Goal: Task Accomplishment & Management: Complete application form

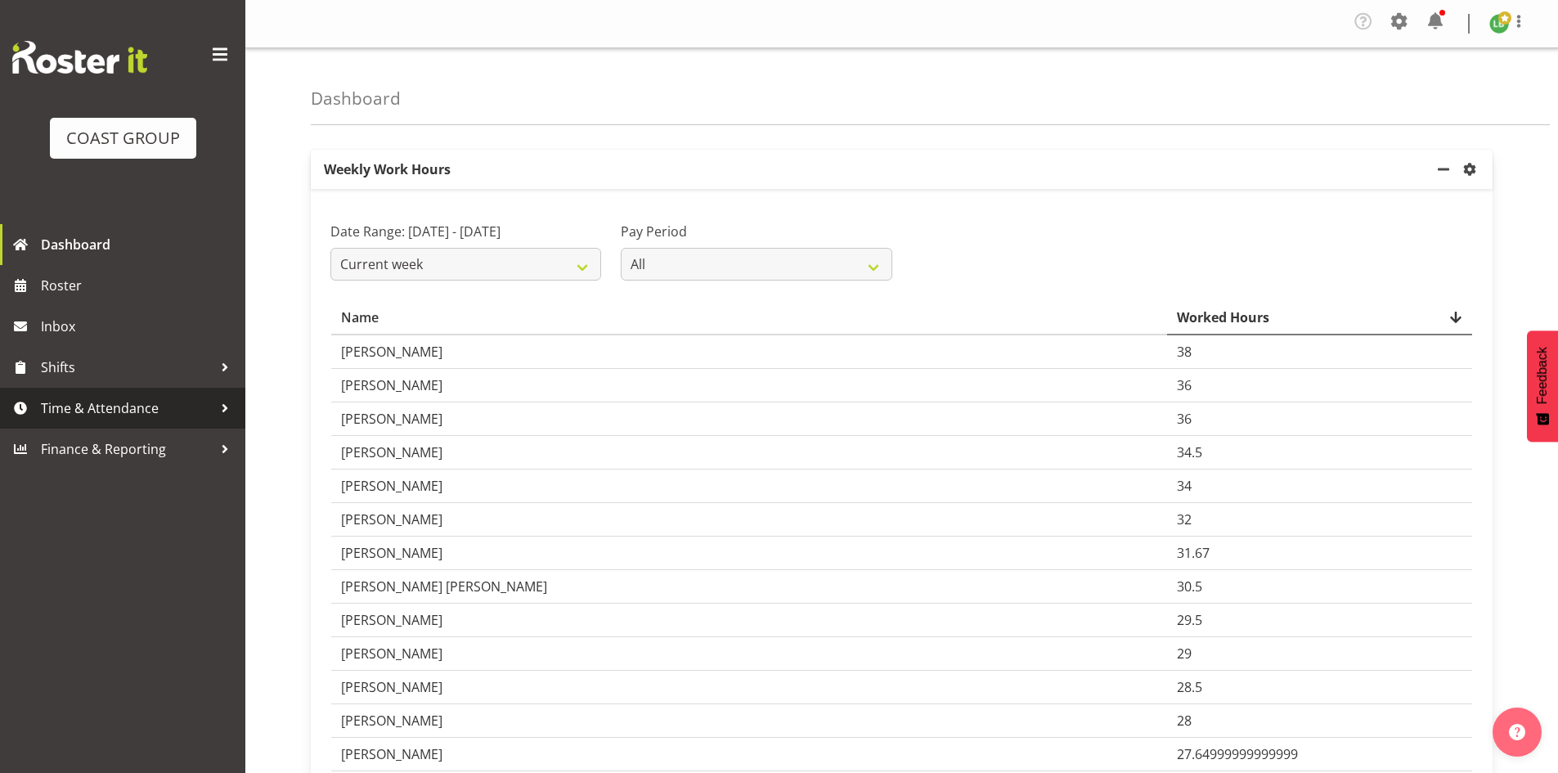
click at [81, 403] on span "Time & Attendance" at bounding box center [127, 408] width 172 height 25
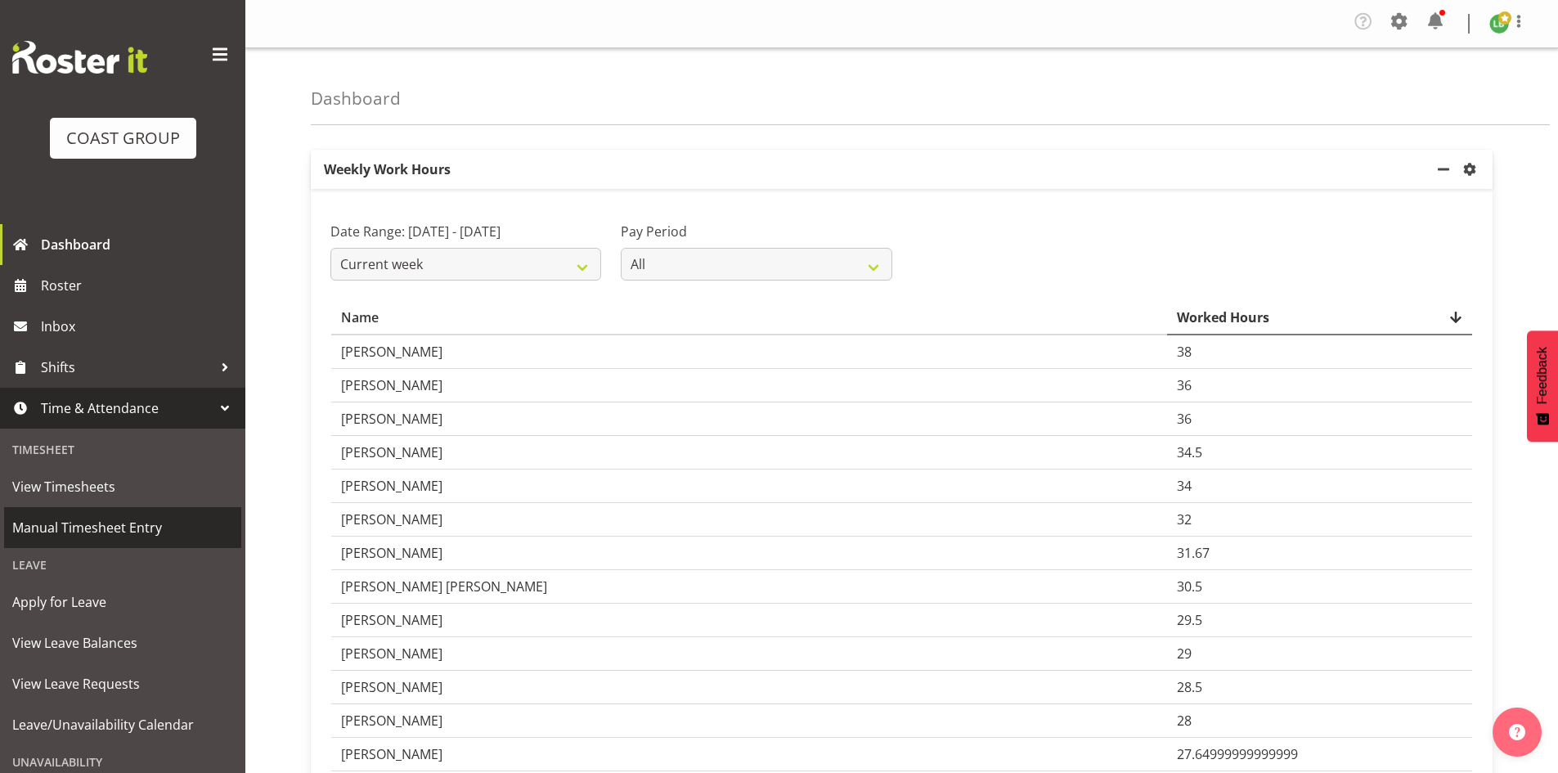
click at [90, 523] on span "Manual Timesheet Entry" at bounding box center [122, 527] width 221 height 25
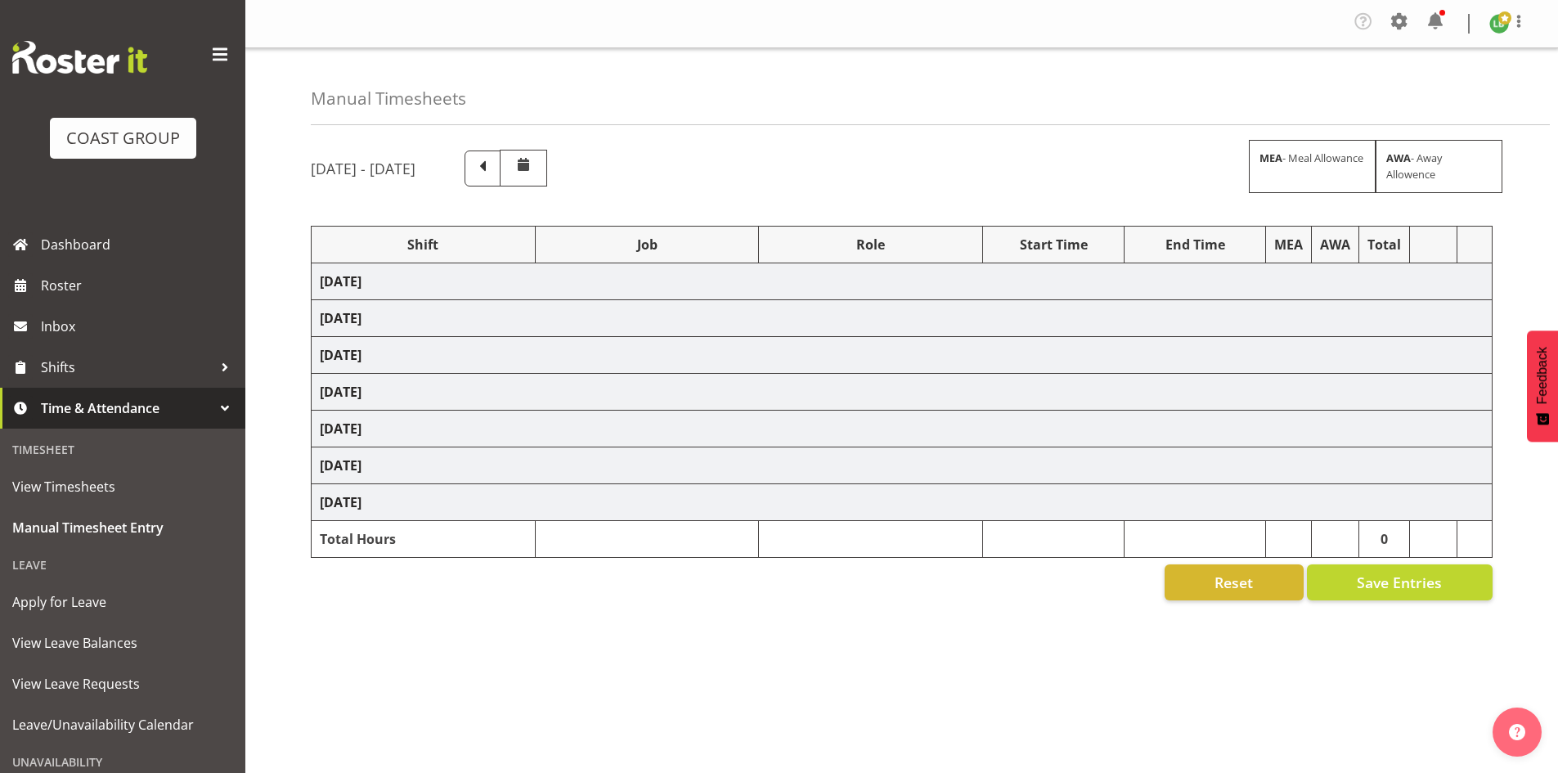
select select "1464"
select select "69"
select select "197"
select select "1464"
select select "9690"
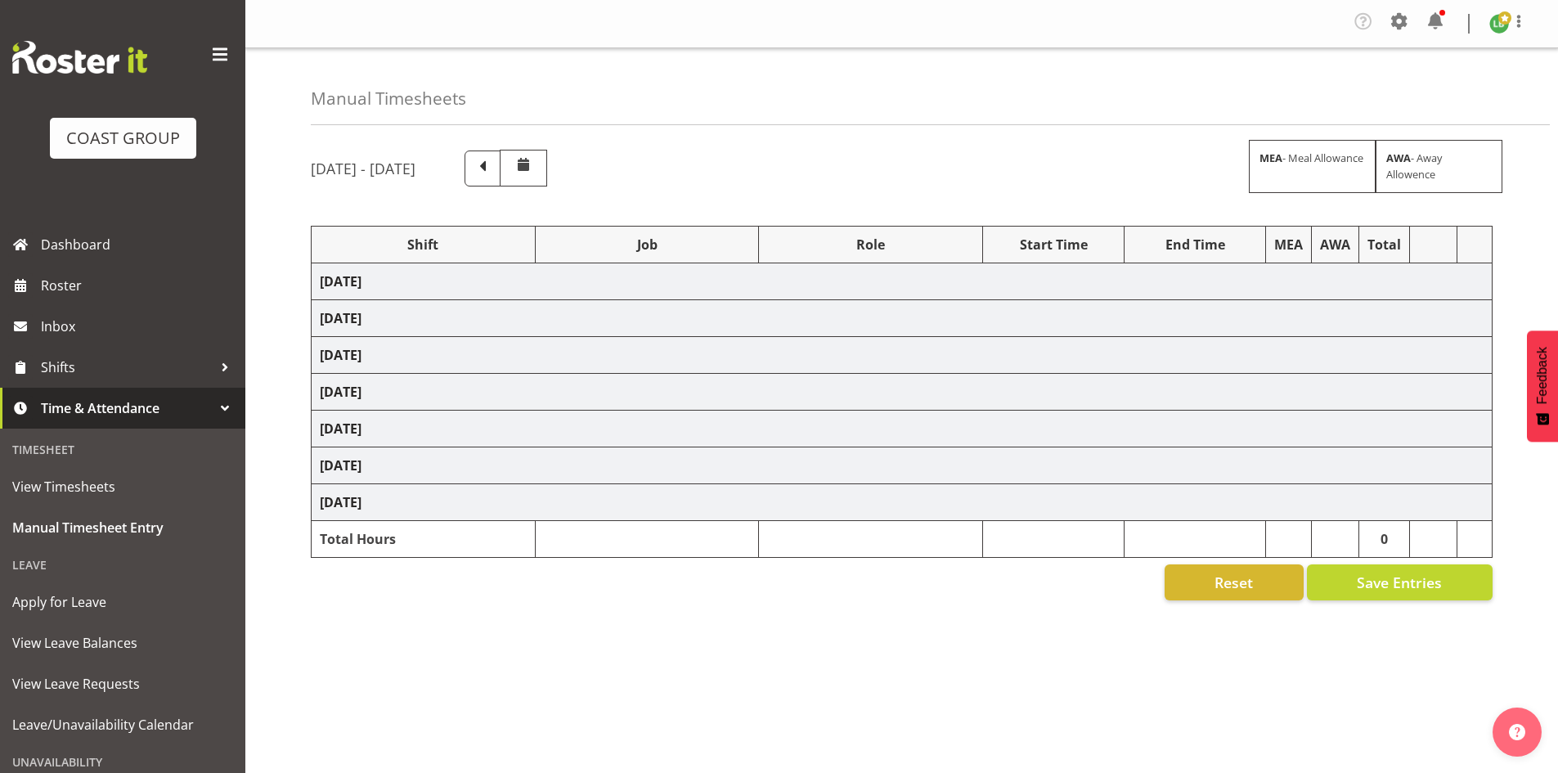
select select "197"
select select "1464"
select select "10172"
select select "197"
select select "1464"
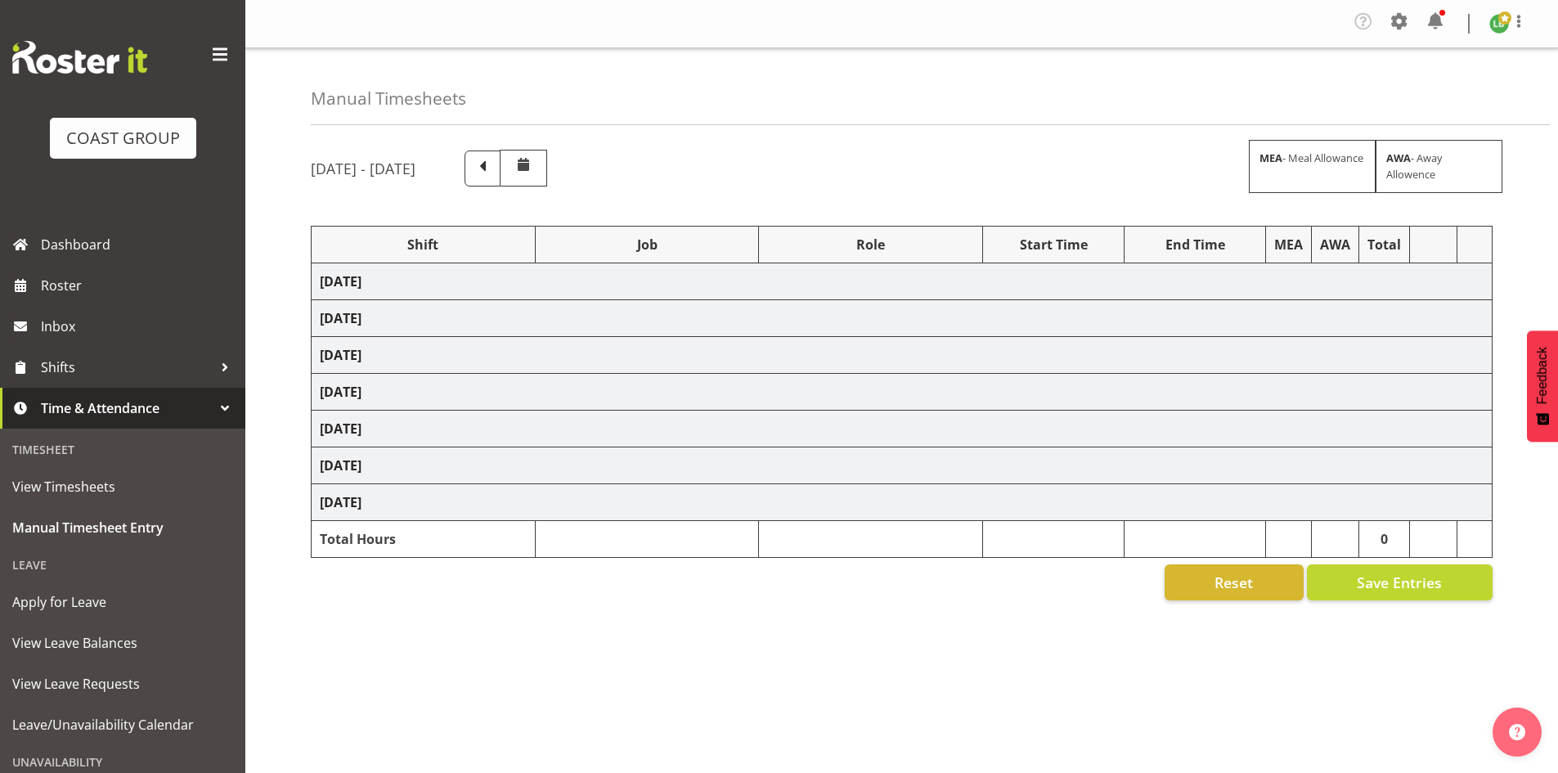
select select "10144"
select select "197"
select select "1464"
select select "9890"
select select "197"
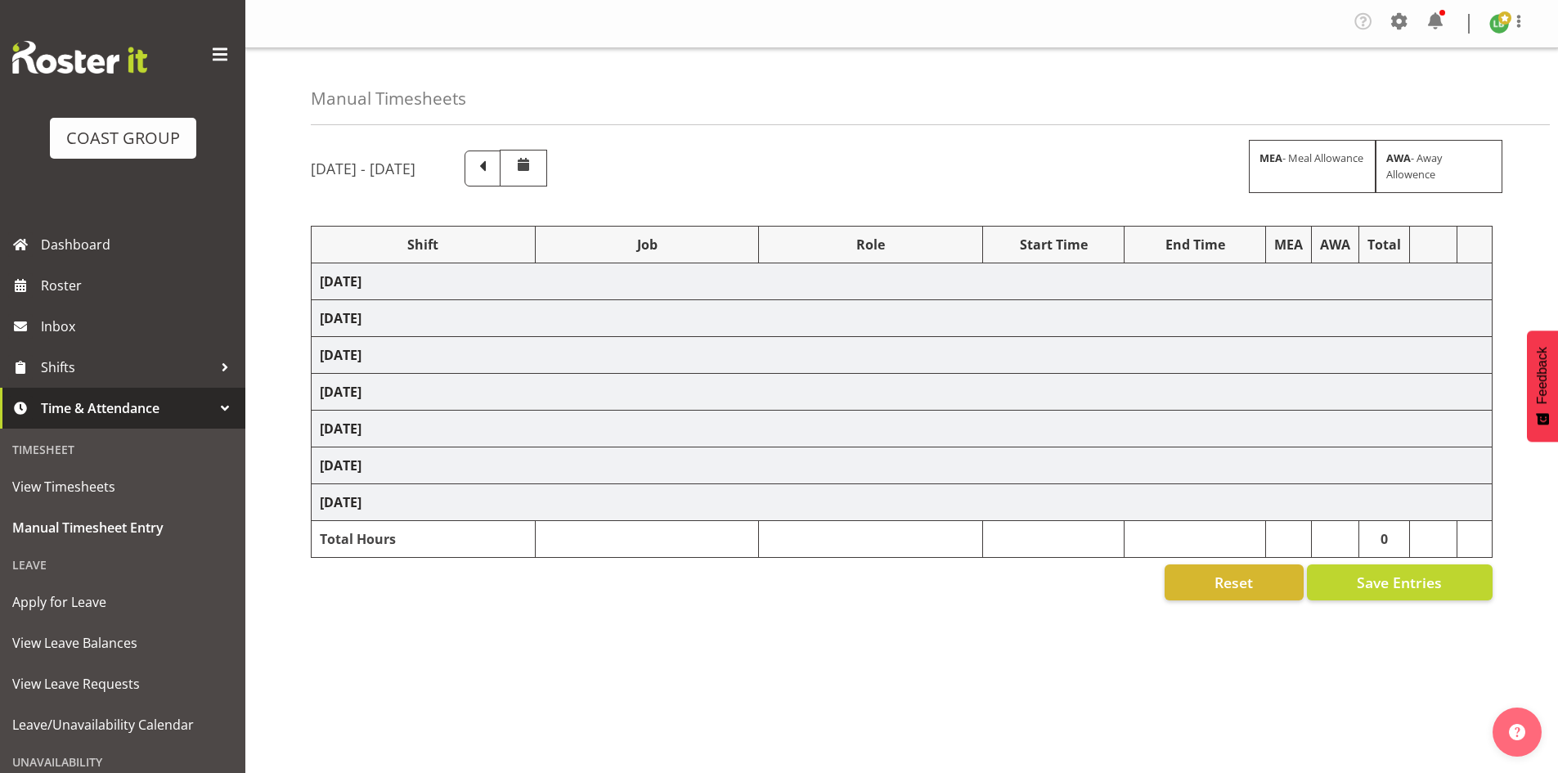
select select "1464"
select select "69"
select select "197"
select select "1464"
select select "10144"
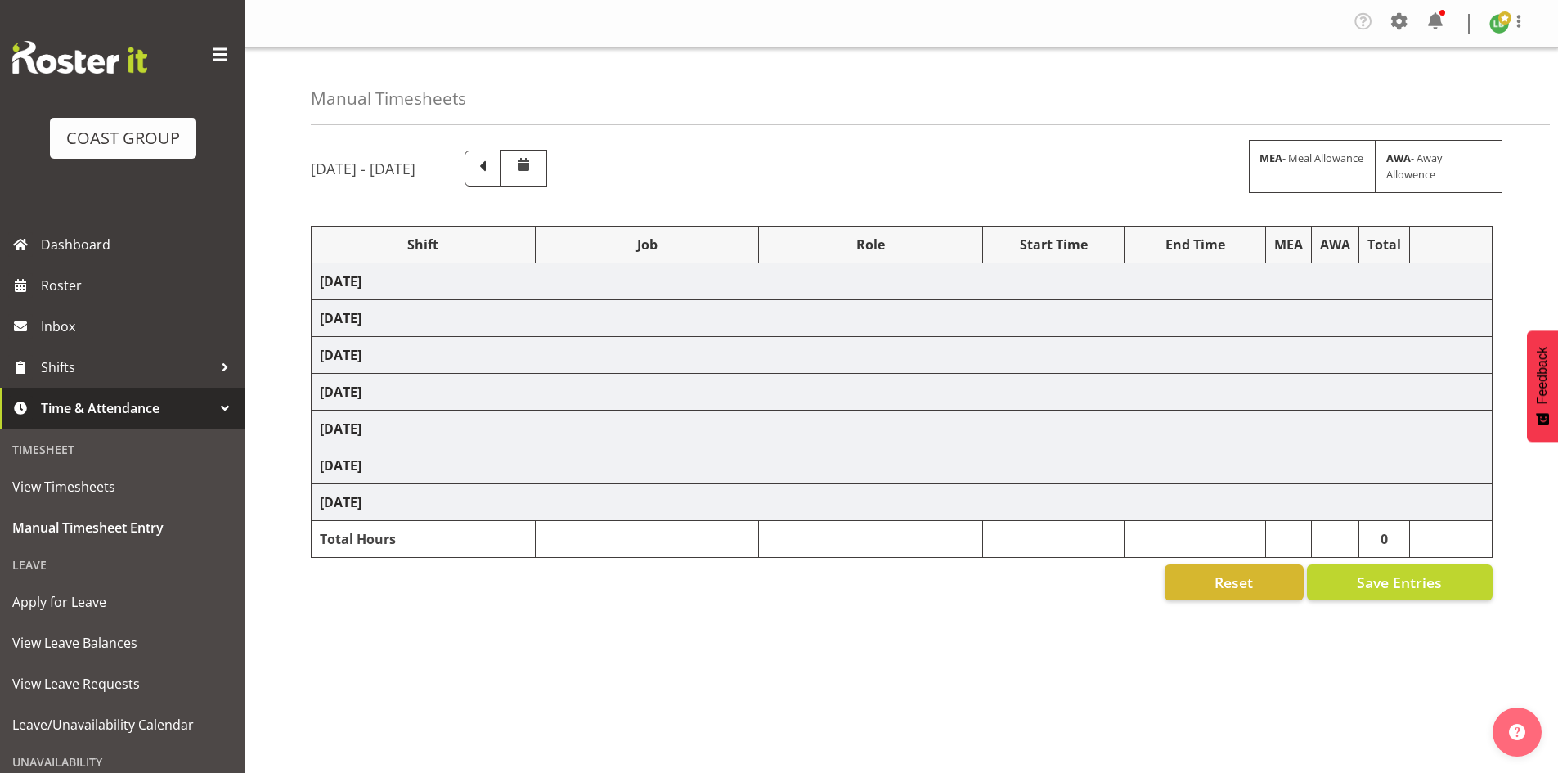
select select "197"
select select "1464"
select select "10172"
select select "197"
select select "1464"
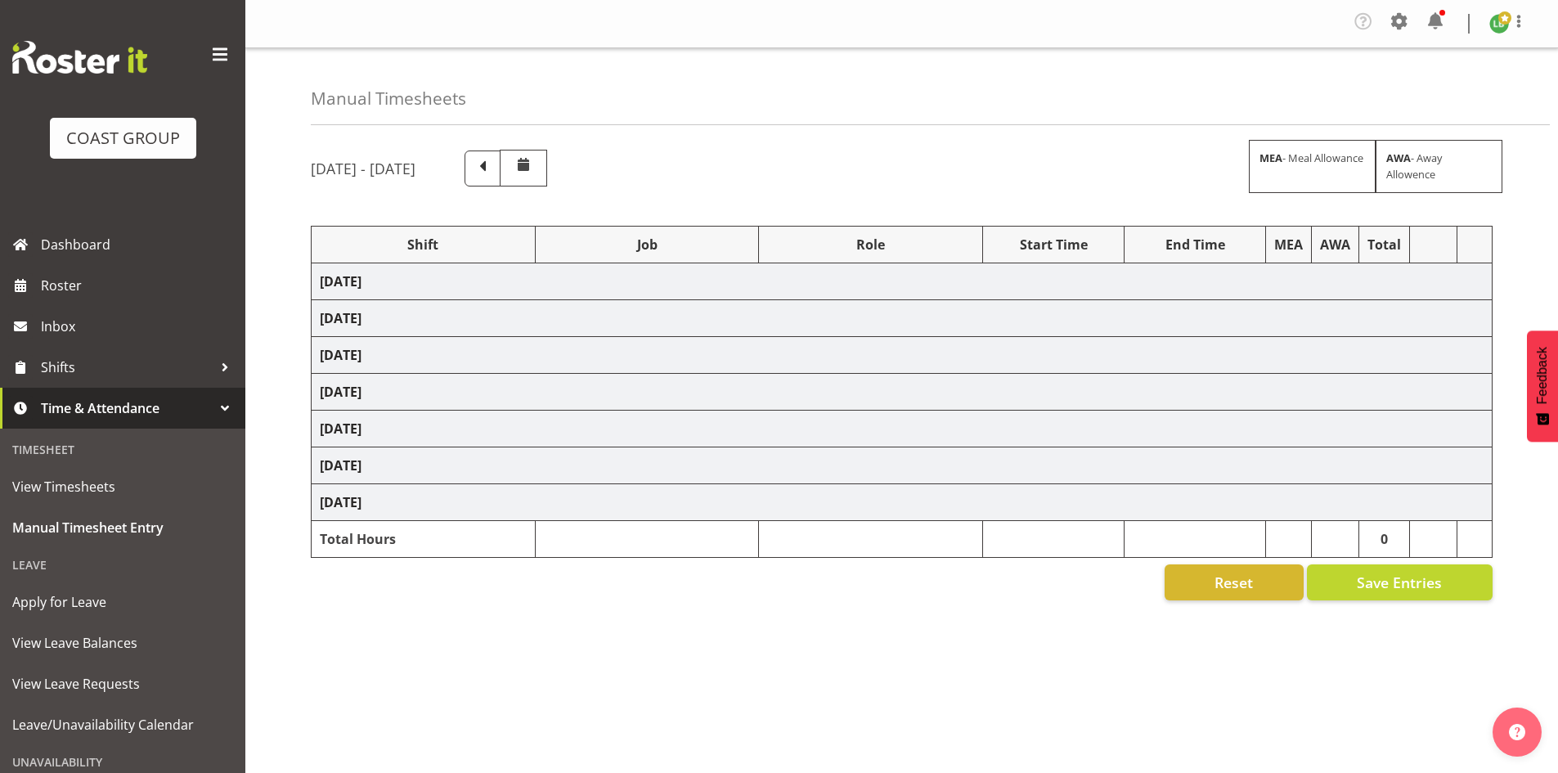
select select "9890"
select select "197"
select select "1464"
select select "8677"
select select "197"
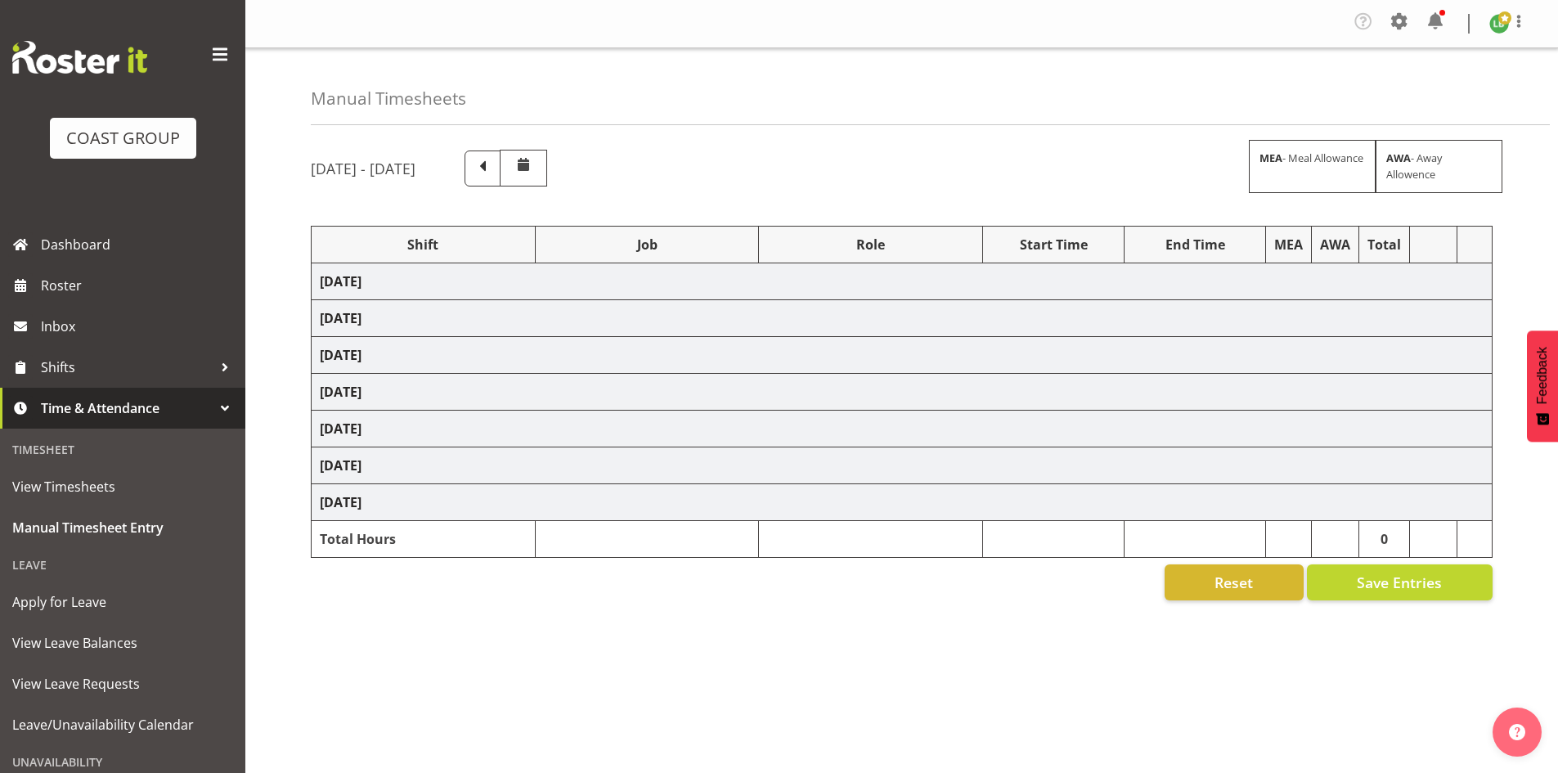
select select "1464"
select select "69"
select select "197"
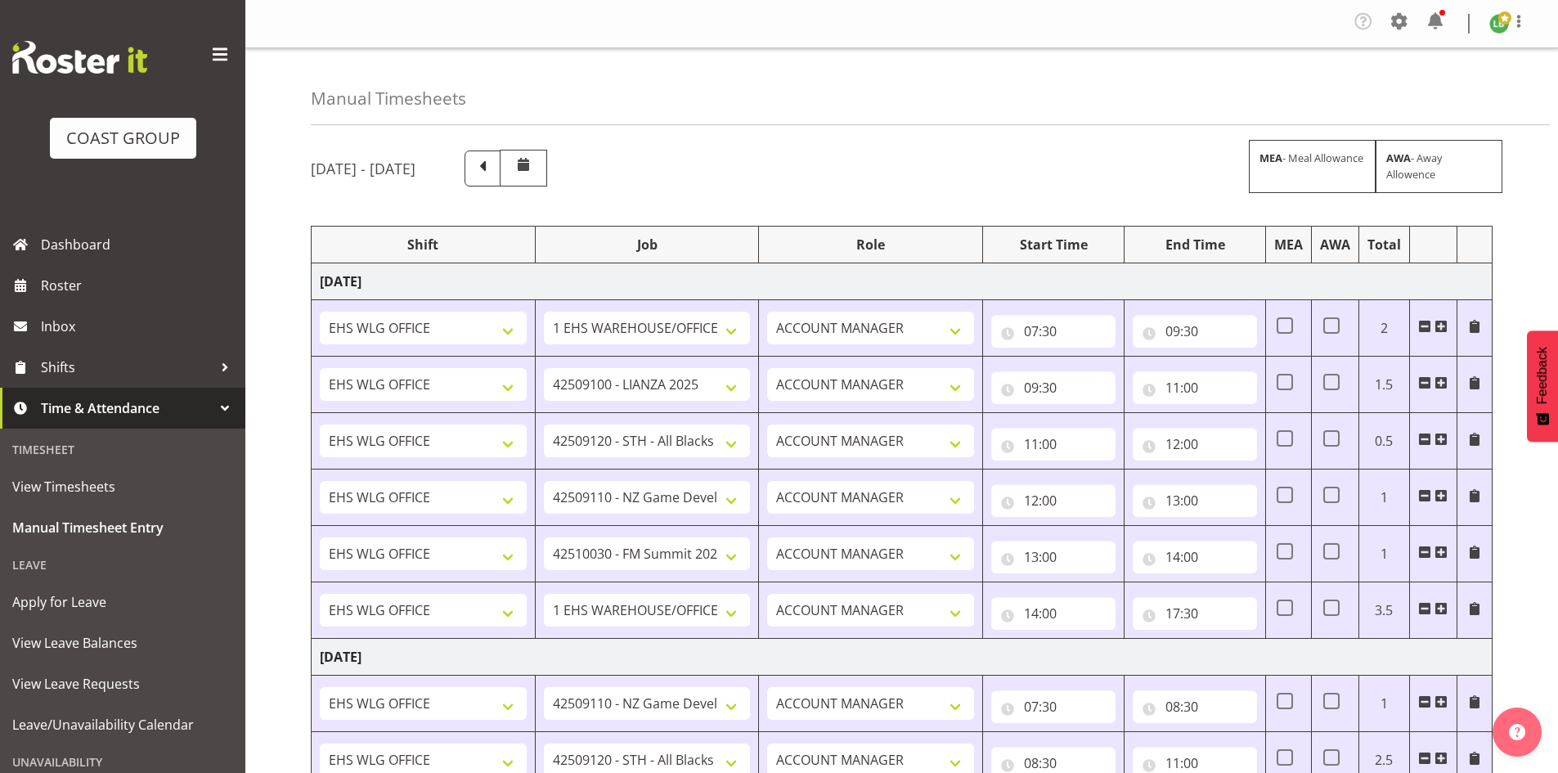
click at [213, 409] on div at bounding box center [225, 408] width 25 height 25
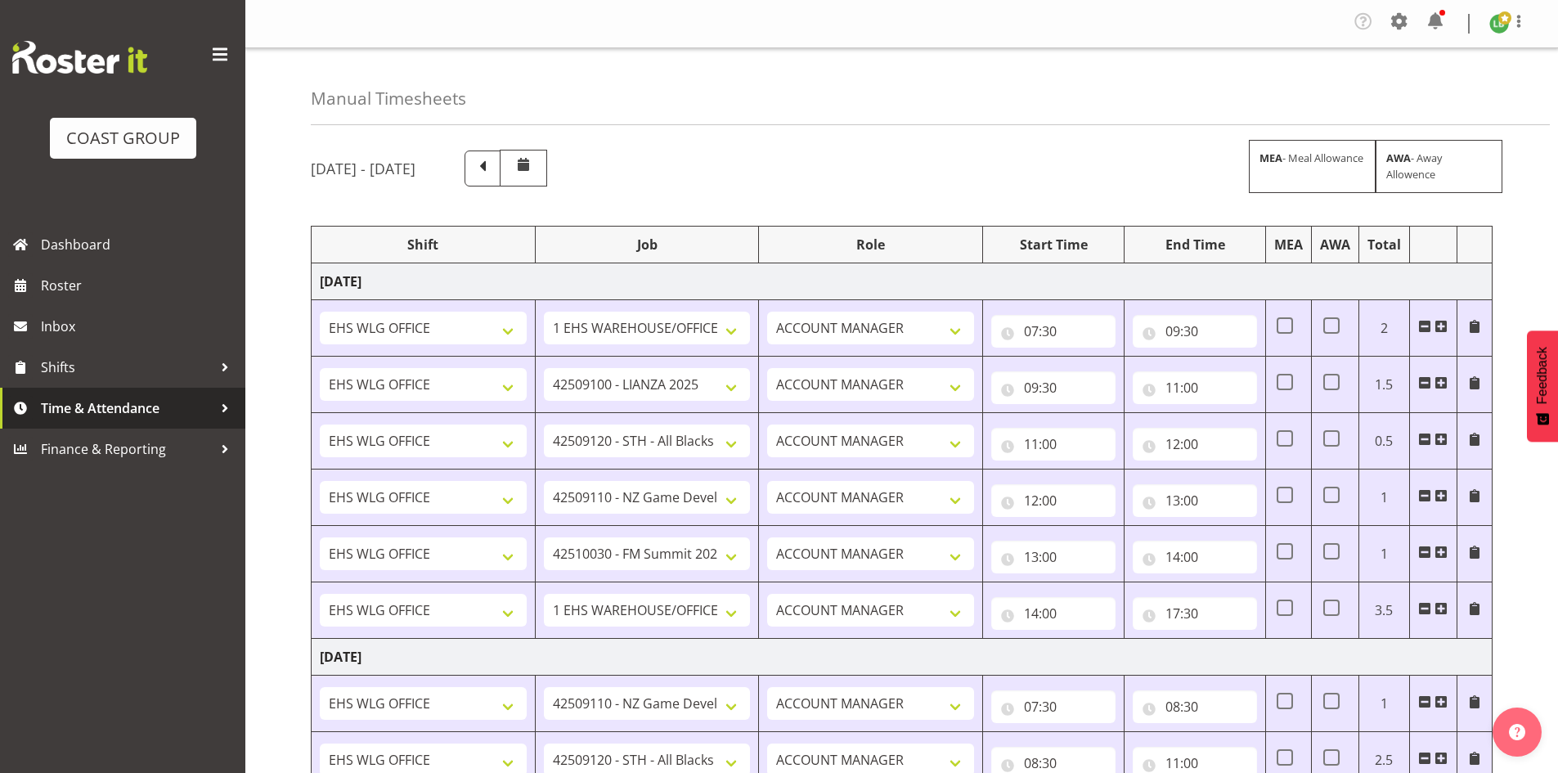
click at [203, 409] on span "Time & Attendance" at bounding box center [127, 408] width 172 height 25
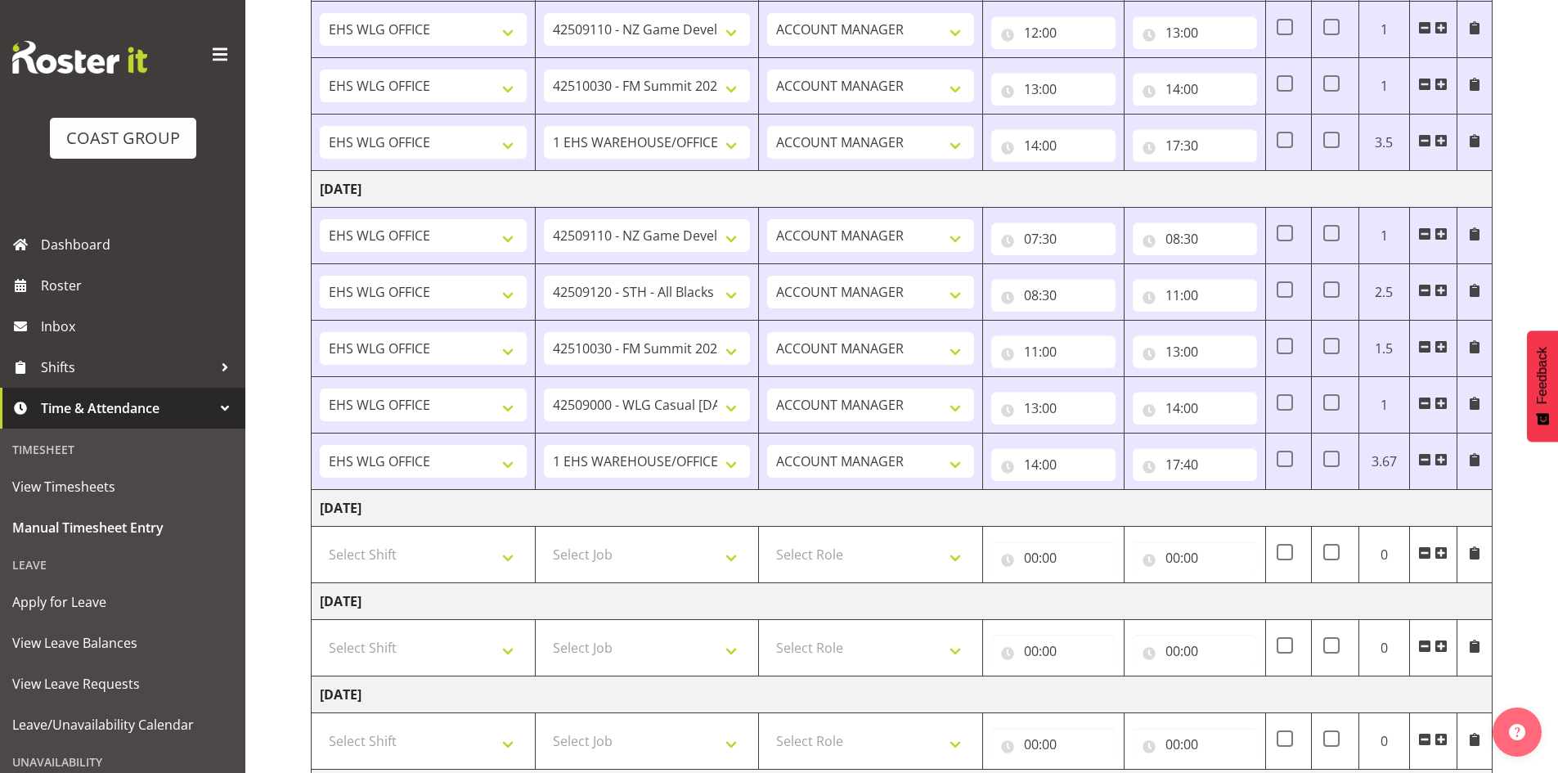
scroll to position [600, 0]
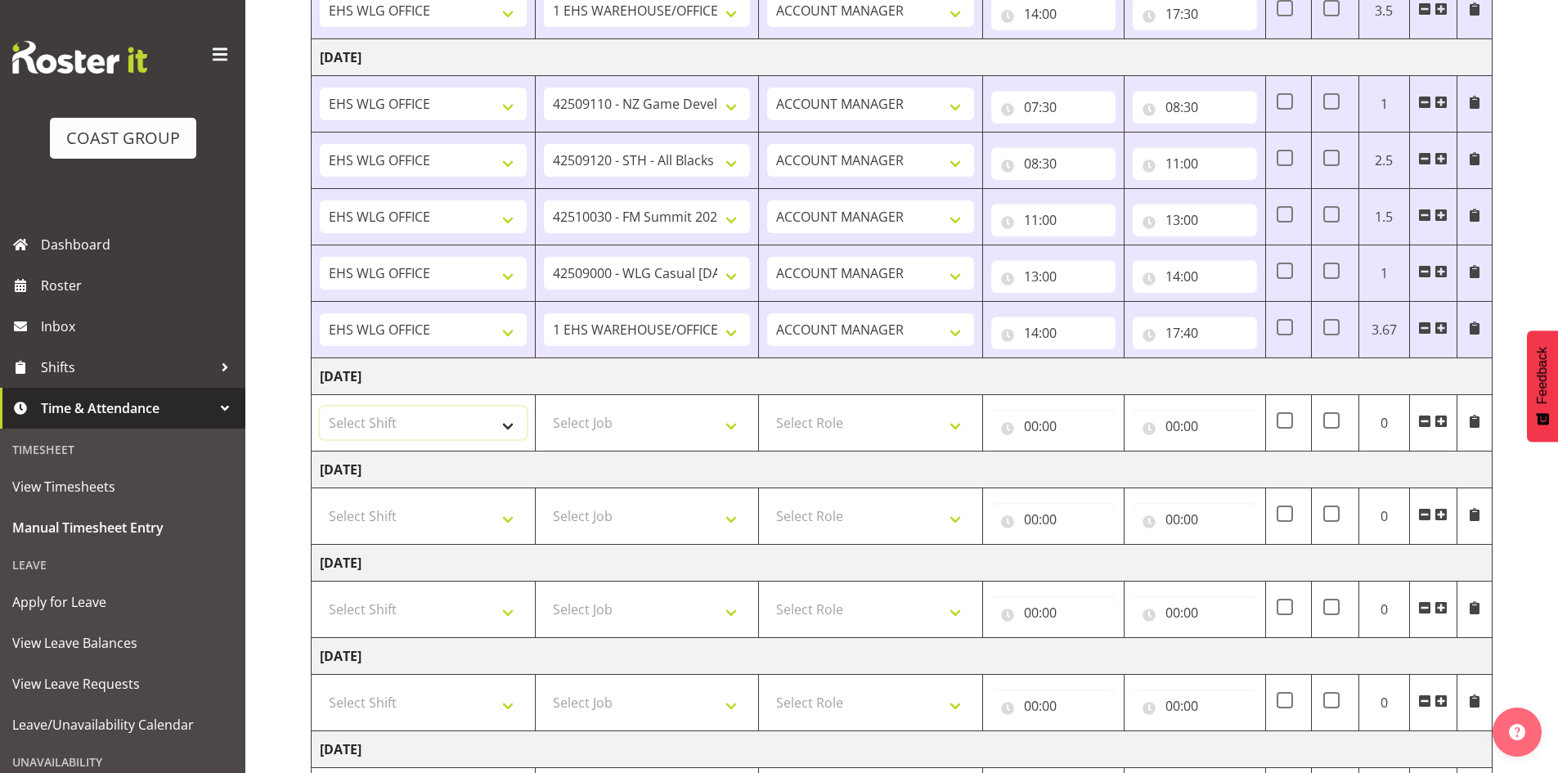
click at [512, 427] on select "Select Shift [DATE] Break Beervana @ Stadium [DATE] Break Building Nations @ Ta…" at bounding box center [423, 422] width 207 height 33
select select "1464"
click at [512, 427] on select "Select Shift [DATE] Break Beervana @ Stadium [DATE] Break Building Nations @ Ta…" at bounding box center [423, 422] width 207 height 33
click at [1440, 416] on span at bounding box center [1441, 421] width 13 height 13
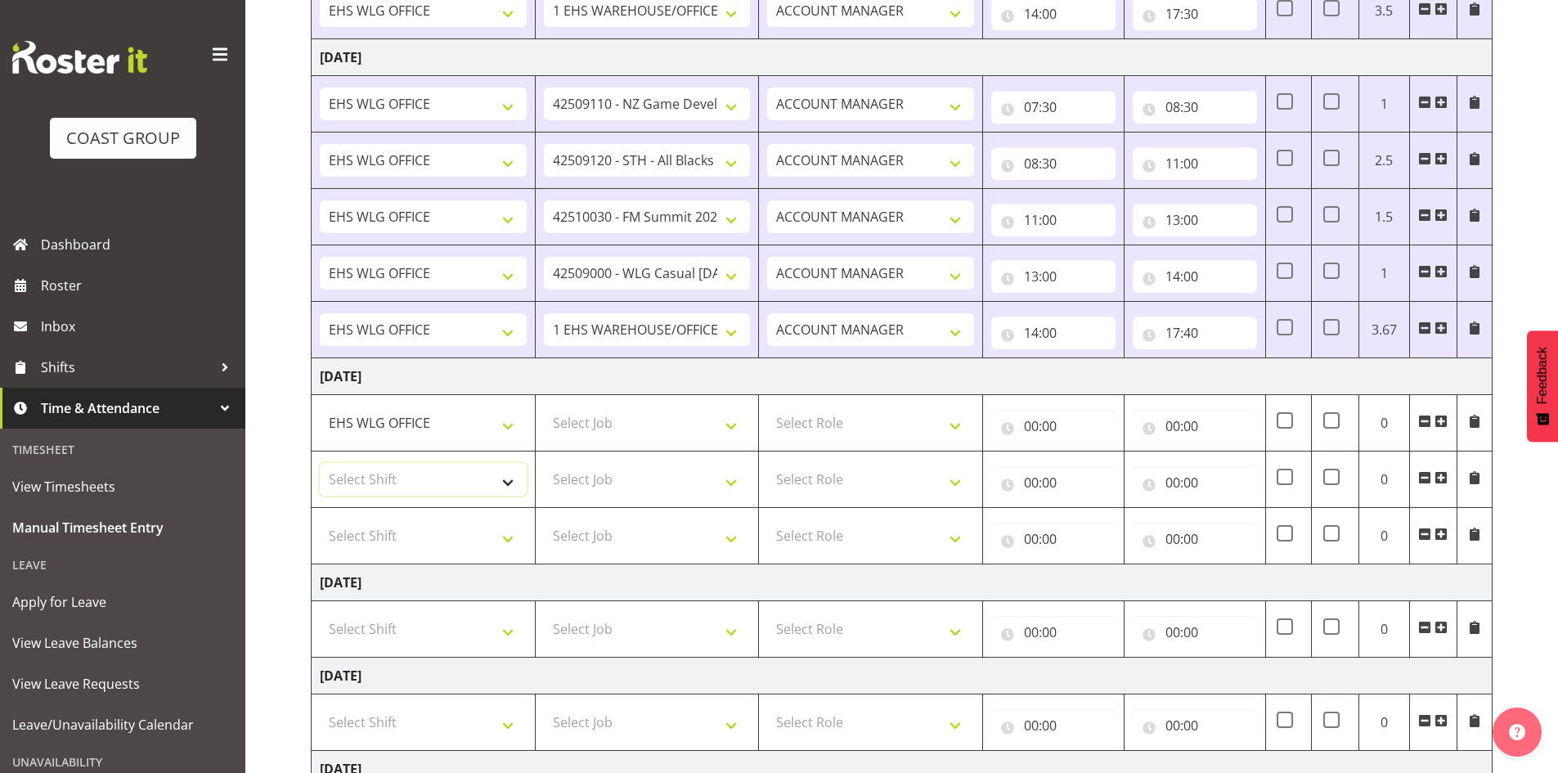
click at [499, 477] on select "Select Shift [DATE] Break Beervana @ Stadium [DATE] Break Building Nations @ Ta…" at bounding box center [423, 479] width 207 height 33
select select "1464"
drag, startPoint x: 499, startPoint y: 477, endPoint x: 501, endPoint y: 485, distance: 8.5
click at [499, 477] on select "Select Shift [DATE] Break Beervana @ Stadium [DATE] Break Building Nations @ Ta…" at bounding box center [423, 479] width 207 height 33
click at [508, 537] on select "Select Shift [DATE] Break Beervana @ Stadium [DATE] Break Building Nations @ Ta…" at bounding box center [423, 535] width 207 height 33
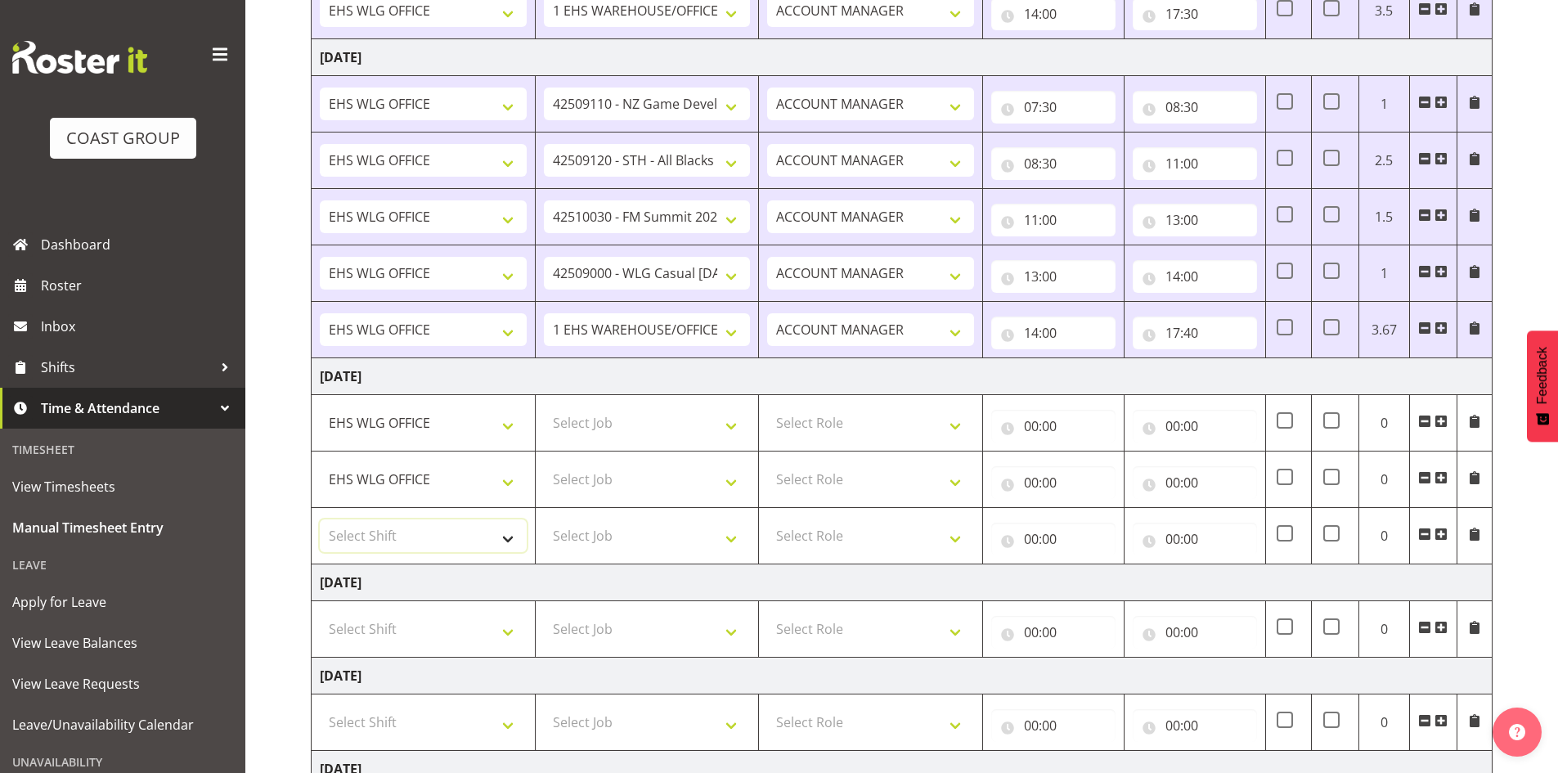
select select "1464"
click at [508, 537] on select "Select Shift [DATE] Break Beervana @ Stadium [DATE] Break Building Nations @ Ta…" at bounding box center [423, 535] width 207 height 33
click at [738, 424] on select "Select Job 1 Carlton Events 1 [PERSON_NAME][GEOGRAPHIC_DATA] 1 [PERSON_NAME][GE…" at bounding box center [647, 422] width 207 height 33
select select "9797"
click at [544, 406] on select "Select Job 1 Carlton Events 1 [PERSON_NAME][GEOGRAPHIC_DATA] 1 [PERSON_NAME][GE…" at bounding box center [647, 422] width 207 height 33
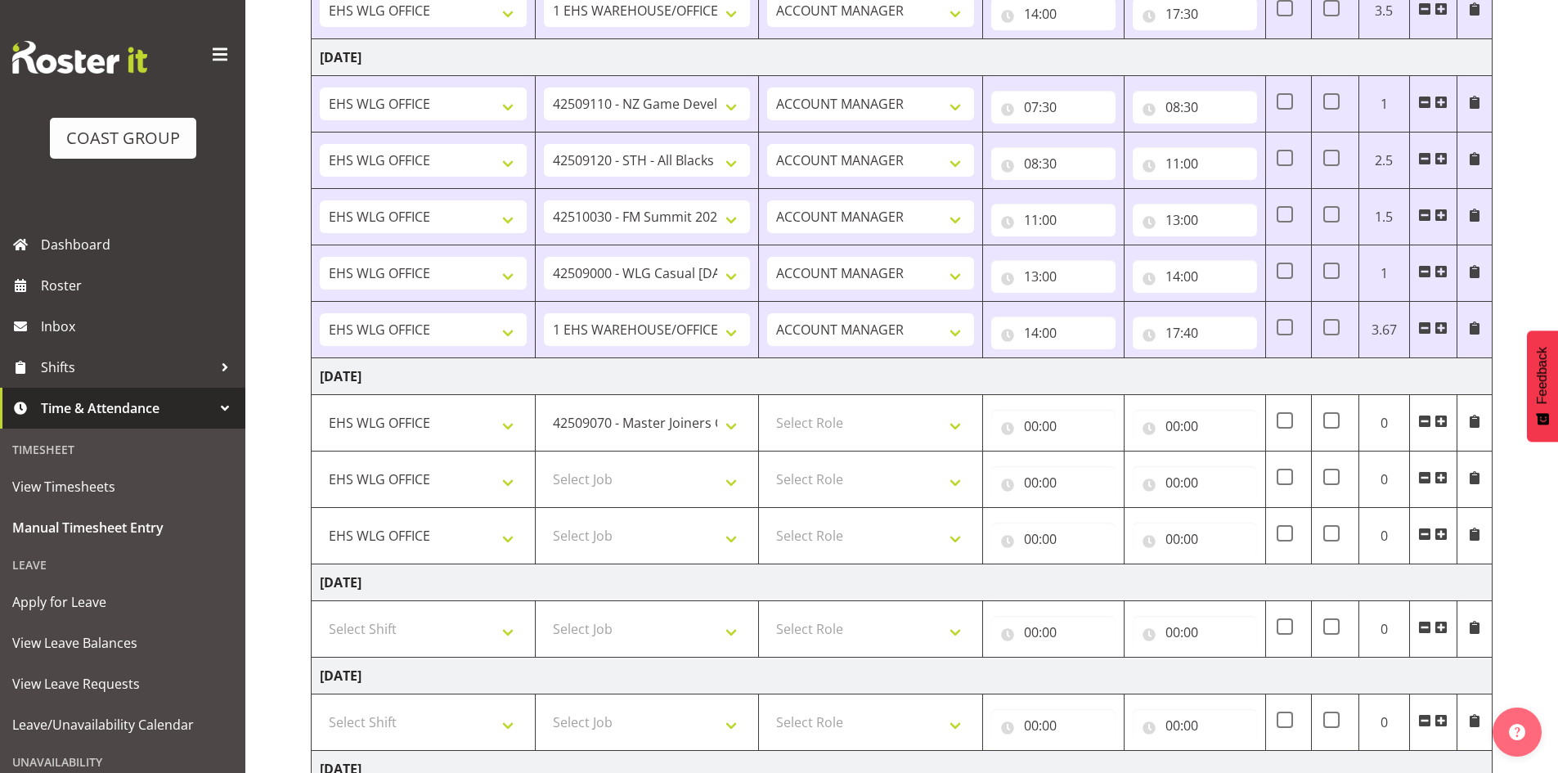
click at [754, 478] on td "Select Job 1 Carlton Events 1 [PERSON_NAME][GEOGRAPHIC_DATA] 1 [PERSON_NAME][GE…" at bounding box center [647, 479] width 224 height 56
click at [730, 478] on select "Select Job 1 Carlton Events 1 [PERSON_NAME][GEOGRAPHIC_DATA] 1 [PERSON_NAME][GE…" at bounding box center [647, 479] width 207 height 33
click at [544, 463] on select "Select Job 1 Carlton Events 1 [PERSON_NAME][GEOGRAPHIC_DATA] 1 [PERSON_NAME][GE…" at bounding box center [647, 479] width 207 height 33
click at [730, 474] on select "1 Carlton Events 1 [PERSON_NAME] 1 [PERSON_NAME][GEOGRAPHIC_DATA] 1 EHS WAREHOU…" at bounding box center [647, 479] width 207 height 33
select select "10172"
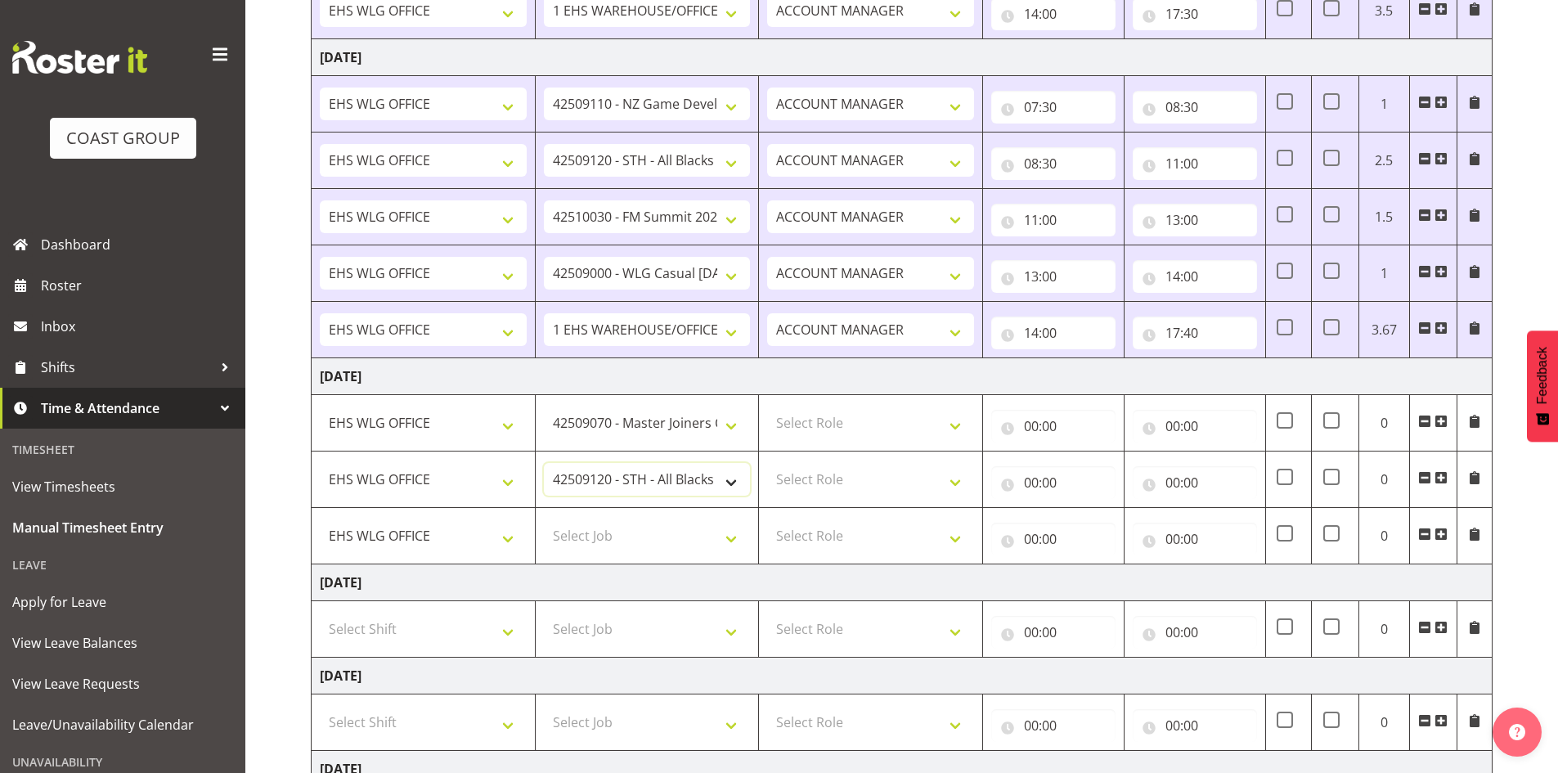
click at [544, 463] on select "1 Carlton Events 1 [PERSON_NAME] 1 [PERSON_NAME][GEOGRAPHIC_DATA] 1 EHS WAREHOU…" at bounding box center [647, 479] width 207 height 33
click at [733, 534] on select "Select Job 1 Carlton Events 1 [PERSON_NAME][GEOGRAPHIC_DATA] 1 [PERSON_NAME][GE…" at bounding box center [647, 535] width 207 height 33
select select "9690"
click at [544, 519] on select "Select Job 1 Carlton Events 1 [PERSON_NAME][GEOGRAPHIC_DATA] 1 [PERSON_NAME][GE…" at bounding box center [647, 535] width 207 height 33
click at [1447, 534] on span at bounding box center [1441, 534] width 13 height 13
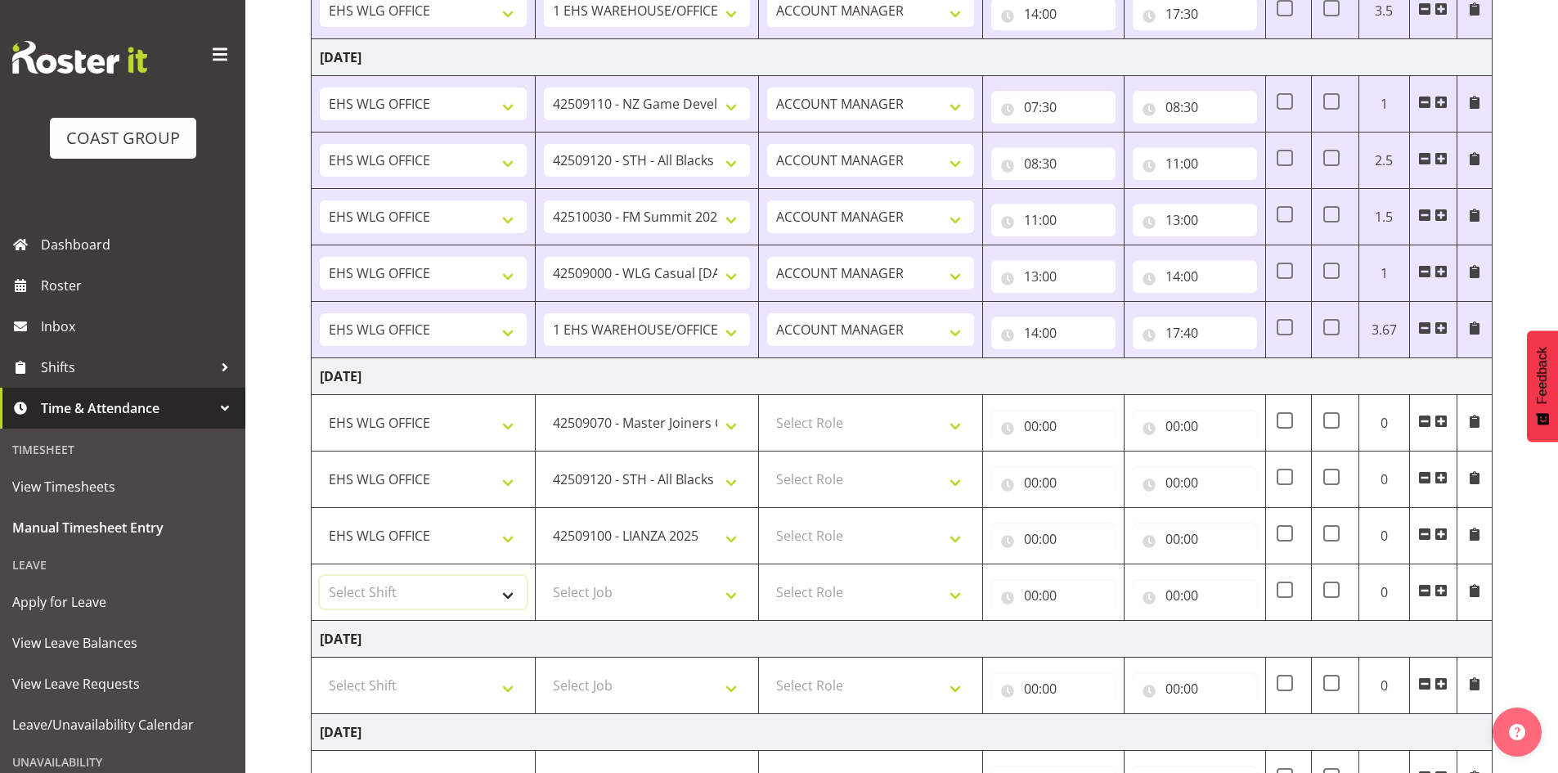
click at [506, 586] on select "Select Shift [DATE] Break Beervana @ Stadium [DATE] Break Building Nations @ Ta…" at bounding box center [423, 592] width 207 height 33
select select "1464"
click at [506, 585] on select "Select Shift [DATE] Break Beervana @ Stadium [DATE] Break Building Nations @ Ta…" at bounding box center [423, 592] width 207 height 33
click at [962, 421] on select "Select Role EHS WLG OPS ACCOUNT MANAGER" at bounding box center [870, 422] width 207 height 33
select select "197"
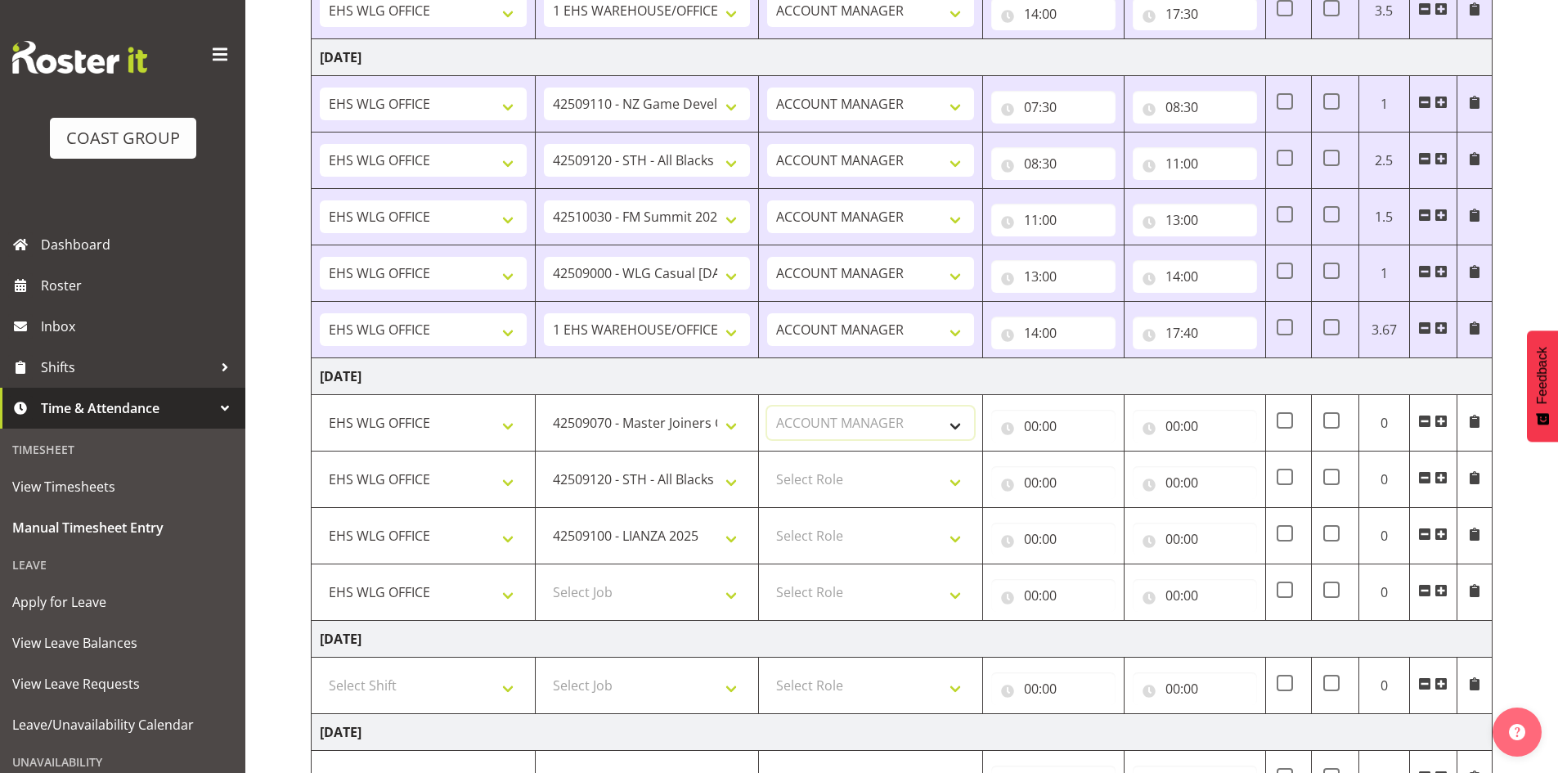
click at [767, 406] on select "Select Role EHS WLG OPS ACCOUNT MANAGER" at bounding box center [870, 422] width 207 height 33
drag, startPoint x: 953, startPoint y: 481, endPoint x: 947, endPoint y: 488, distance: 9.3
click at [953, 481] on select "Select Role EHS WLG OPS ACCOUNT MANAGER" at bounding box center [870, 479] width 207 height 33
select select "197"
click at [767, 463] on select "Select Role EHS WLG OPS ACCOUNT MANAGER" at bounding box center [870, 479] width 207 height 33
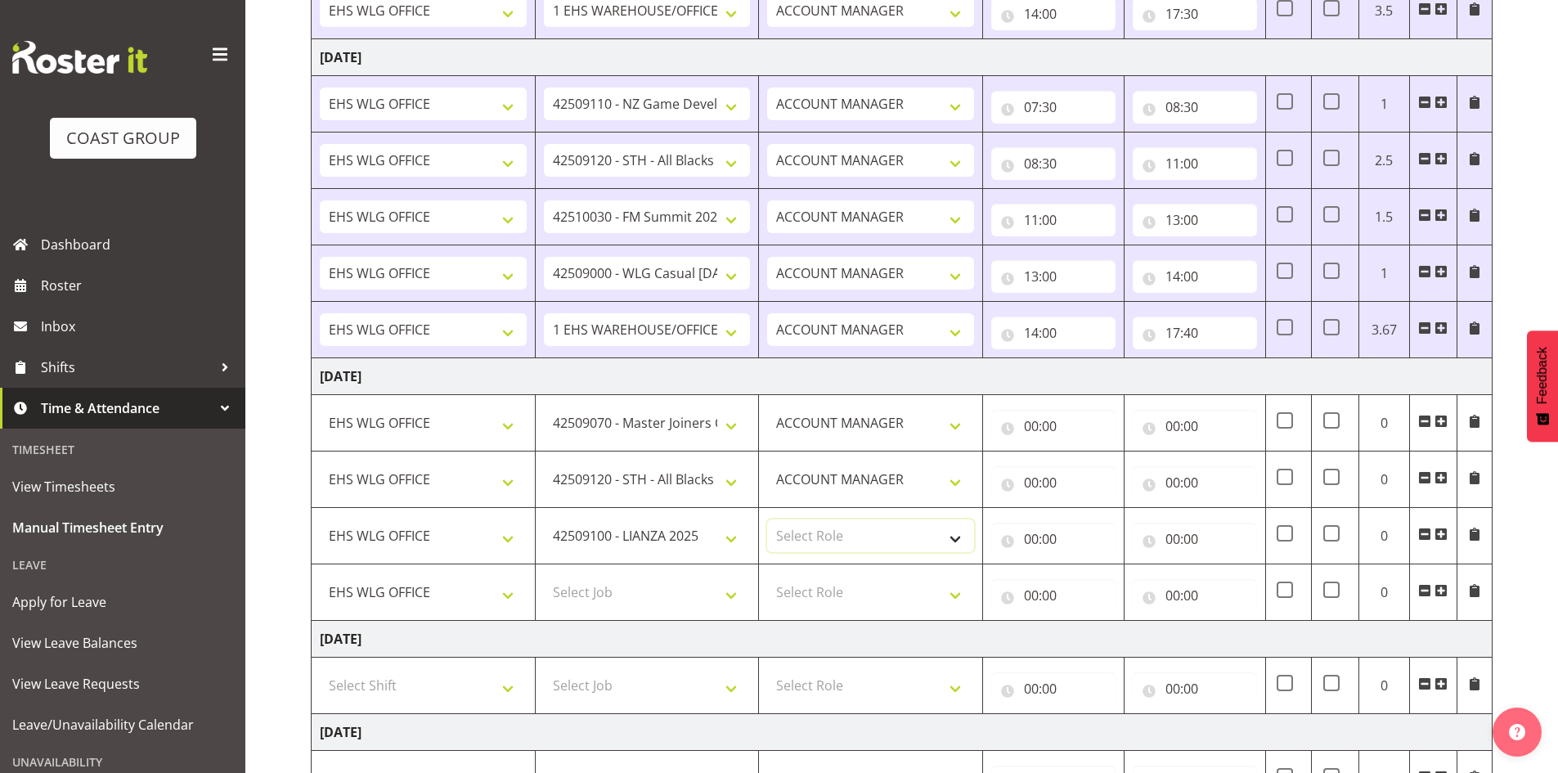
click at [960, 538] on select "Select Role EHS WLG OPS ACCOUNT MANAGER" at bounding box center [870, 535] width 207 height 33
select select "197"
click at [767, 519] on select "Select Role EHS WLG OPS ACCOUNT MANAGER" at bounding box center [870, 535] width 207 height 33
click at [1038, 421] on input "00:00" at bounding box center [1053, 426] width 124 height 33
click at [1094, 470] on select "00 01 02 03 04 05 06 07 08 09 10 11 12 13 14 15 16 17 18 19 20 21 22 23" at bounding box center [1103, 468] width 37 height 33
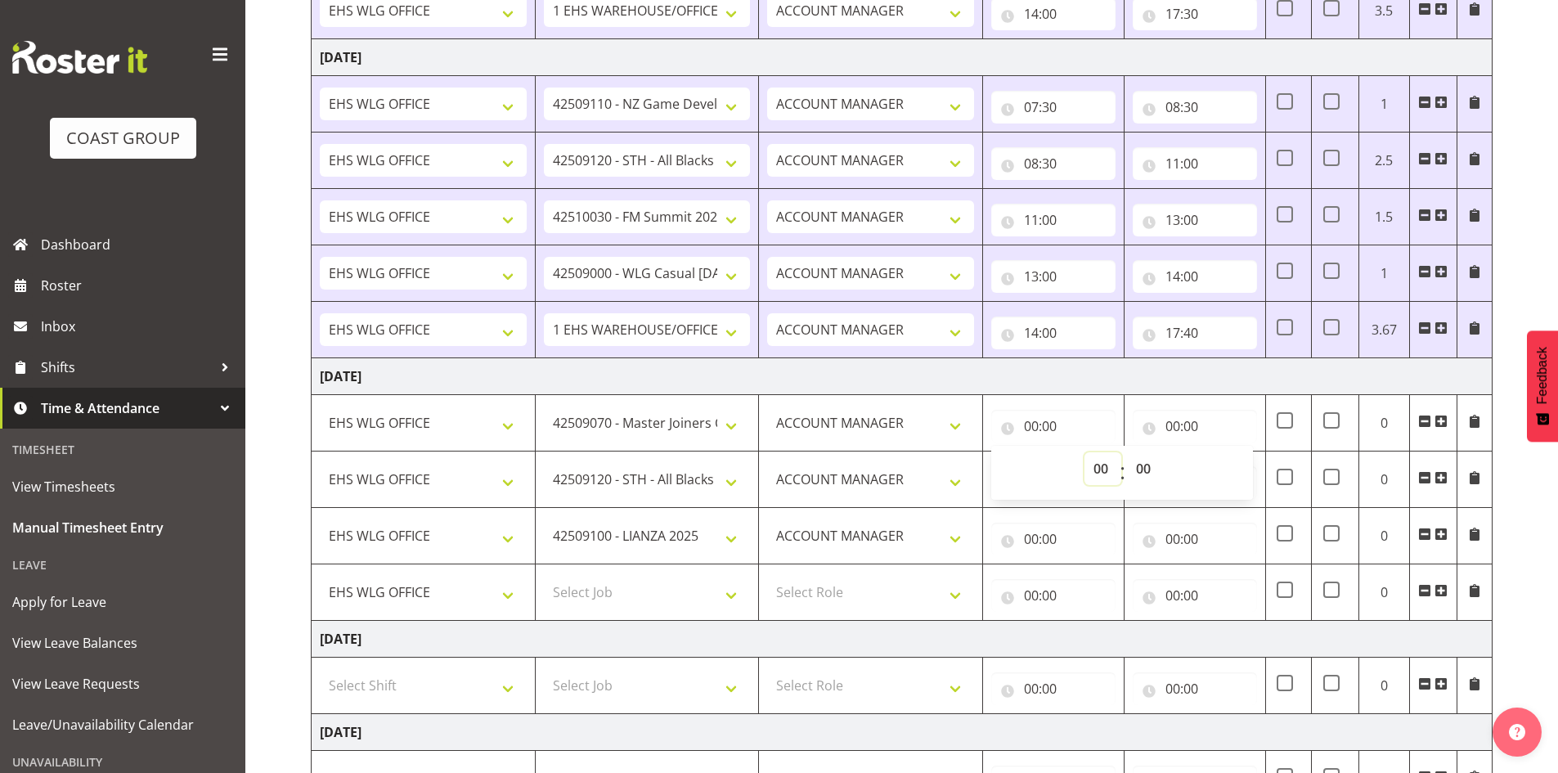
select select "7"
click at [1085, 452] on select "00 01 02 03 04 05 06 07 08 09 10 11 12 13 14 15 16 17 18 19 20 21 22 23" at bounding box center [1103, 468] width 37 height 33
type input "07:00"
click at [1144, 461] on select "00 01 02 03 04 05 06 07 08 09 10 11 12 13 14 15 16 17 18 19 20 21 22 23 24 25 2…" at bounding box center [1145, 468] width 37 height 33
select select "30"
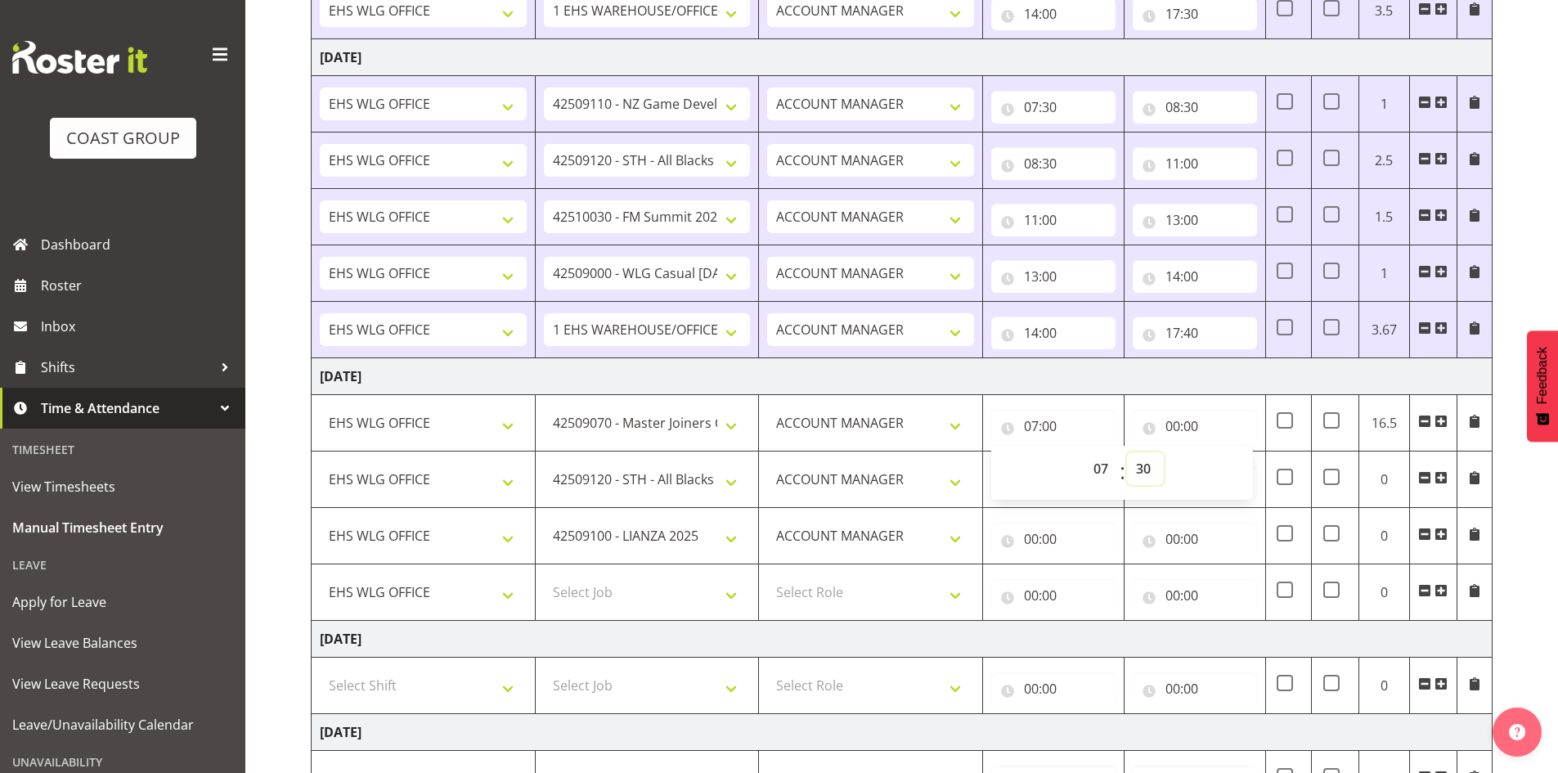
click at [1127, 452] on select "00 01 02 03 04 05 06 07 08 09 10 11 12 13 14 15 16 17 18 19 20 21 22 23 24 25 2…" at bounding box center [1145, 468] width 37 height 33
type input "07:30"
click at [1168, 414] on input "00:00" at bounding box center [1195, 426] width 124 height 33
click at [1244, 464] on select "00 01 02 03 04 05 06 07 08 09 10 11 12 13 14 15 16 17 18 19 20 21 22 23" at bounding box center [1244, 468] width 37 height 33
select select "9"
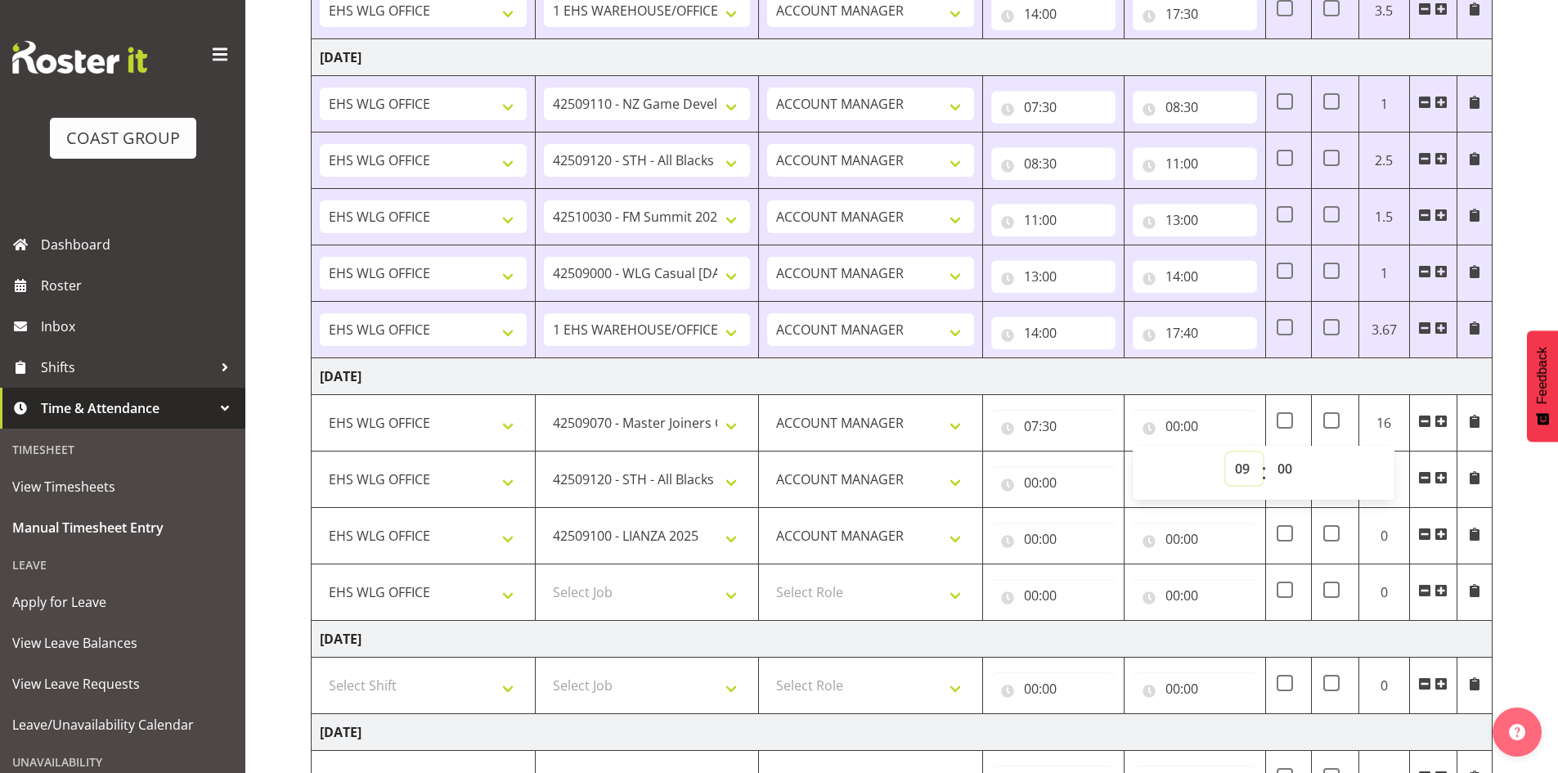
click at [1226, 452] on select "00 01 02 03 04 05 06 07 08 09 10 11 12 13 14 15 16 17 18 19 20 21 22 23" at bounding box center [1244, 468] width 37 height 33
type input "09:00"
click at [1289, 466] on select "00 01 02 03 04 05 06 07 08 09 10 11 12 13 14 15 16 17 18 19 20 21 22 23 24 25 2…" at bounding box center [1287, 468] width 37 height 33
select select "30"
click at [1269, 452] on select "00 01 02 03 04 05 06 07 08 09 10 11 12 13 14 15 16 17 18 19 20 21 22 23 24 25 2…" at bounding box center [1287, 468] width 37 height 33
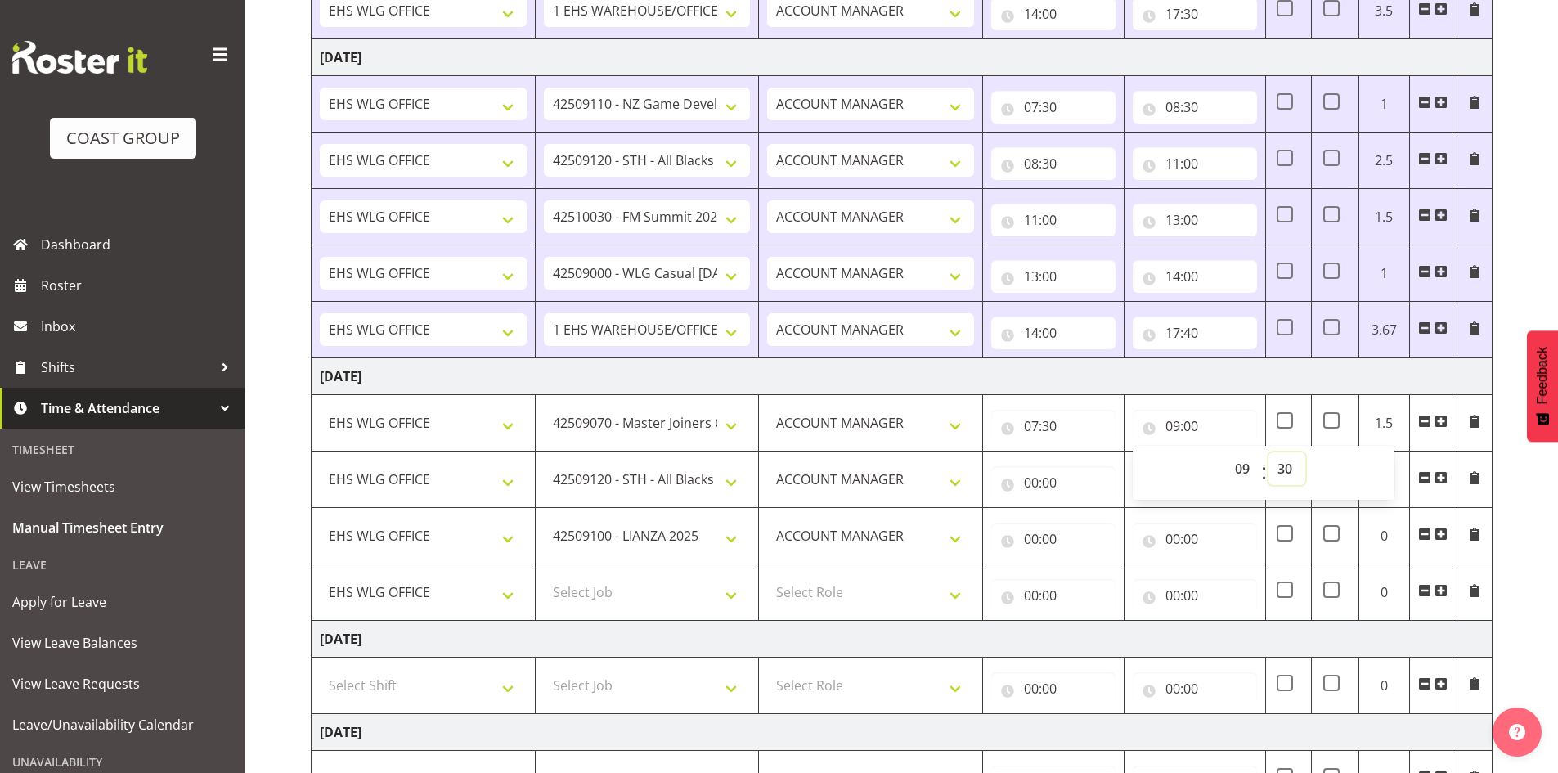
type input "09:30"
click at [1031, 478] on input "00:00" at bounding box center [1053, 482] width 124 height 33
click at [1094, 521] on select "00 01 02 03 04 05 06 07 08 09 10 11 12 13 14 15 16 17 18 19 20 21 22 23" at bounding box center [1103, 525] width 37 height 33
select select "9"
click at [1085, 509] on select "00 01 02 03 04 05 06 07 08 09 10 11 12 13 14 15 16 17 18 19 20 21 22 23" at bounding box center [1103, 525] width 37 height 33
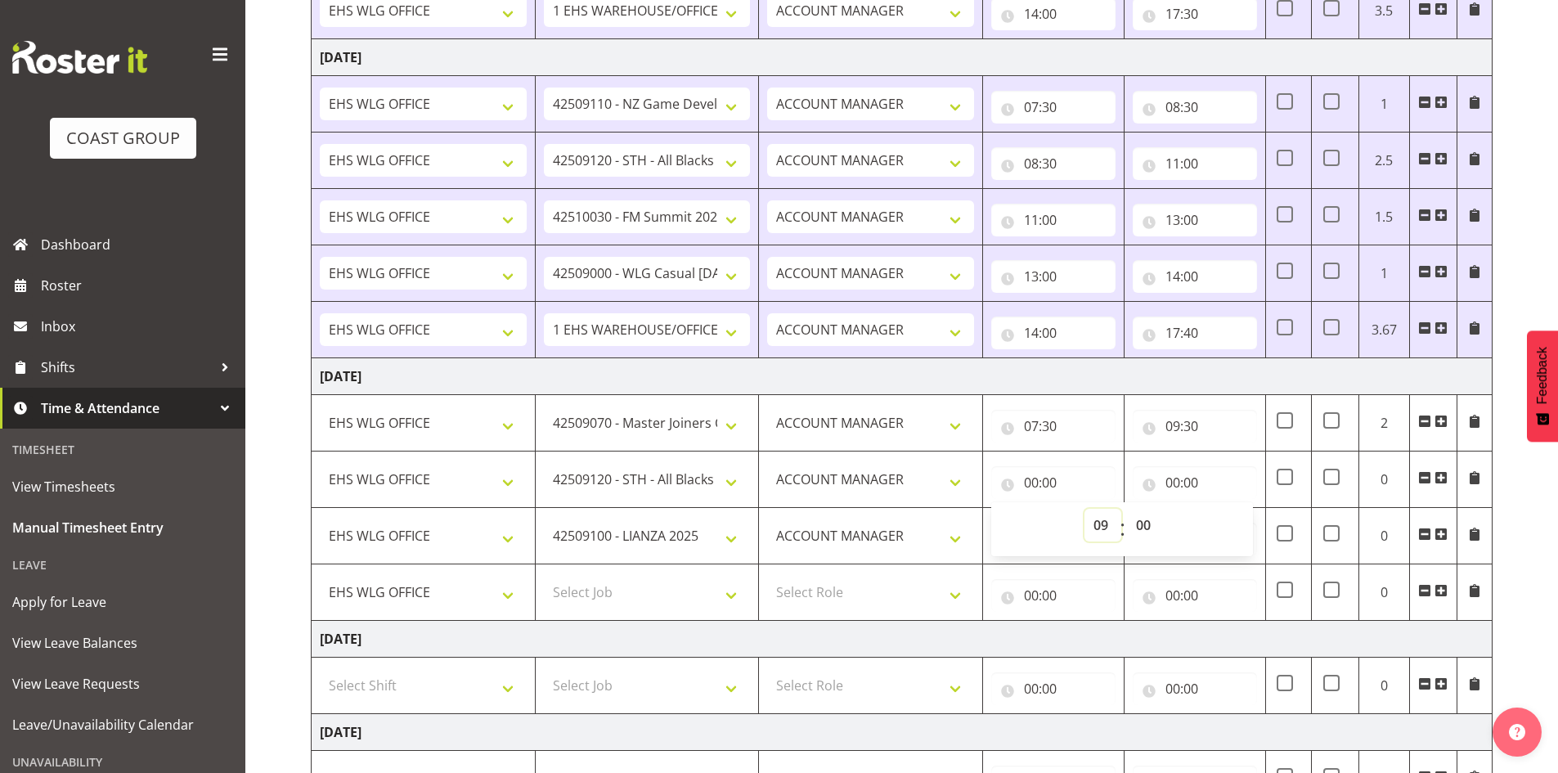
type input "09:00"
click at [1149, 520] on select "00 01 02 03 04 05 06 07 08 09 10 11 12 13 14 15 16 17 18 19 20 21 22 23 24 25 2…" at bounding box center [1145, 525] width 37 height 33
select select "30"
click at [1127, 509] on select "00 01 02 03 04 05 06 07 08 09 10 11 12 13 14 15 16 17 18 19 20 21 22 23 24 25 2…" at bounding box center [1145, 525] width 37 height 33
type input "09:30"
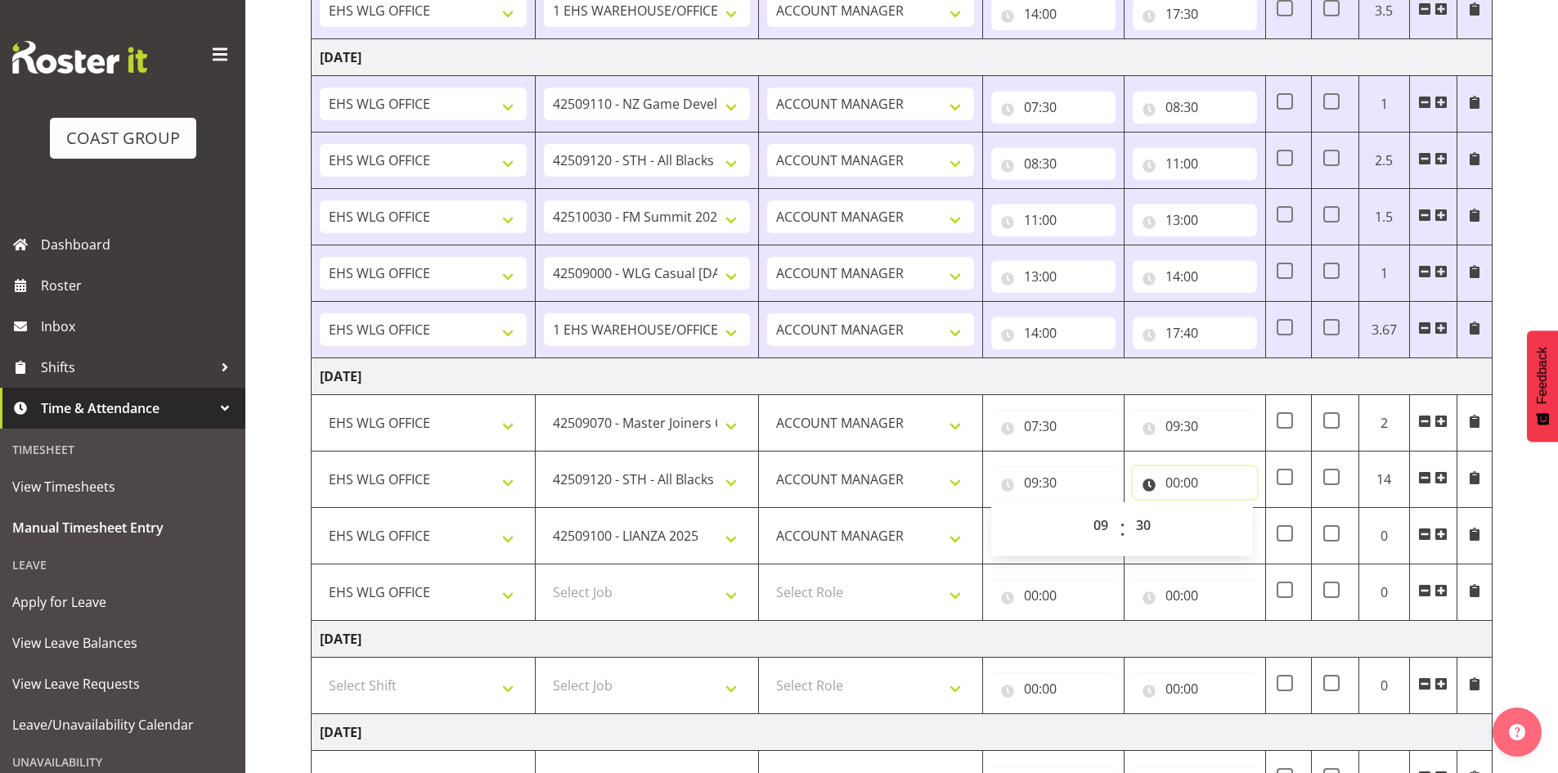
click at [1172, 478] on input "00:00" at bounding box center [1195, 482] width 124 height 33
click at [1245, 521] on select "00 01 02 03 04 05 06 07 08 09 10 11 12 13 14 15 16 17 18 19 20 21 22 23" at bounding box center [1244, 525] width 37 height 33
select select "12"
click at [1226, 509] on select "00 01 02 03 04 05 06 07 08 09 10 11 12 13 14 15 16 17 18 19 20 21 22 23" at bounding box center [1244, 525] width 37 height 33
type input "12:00"
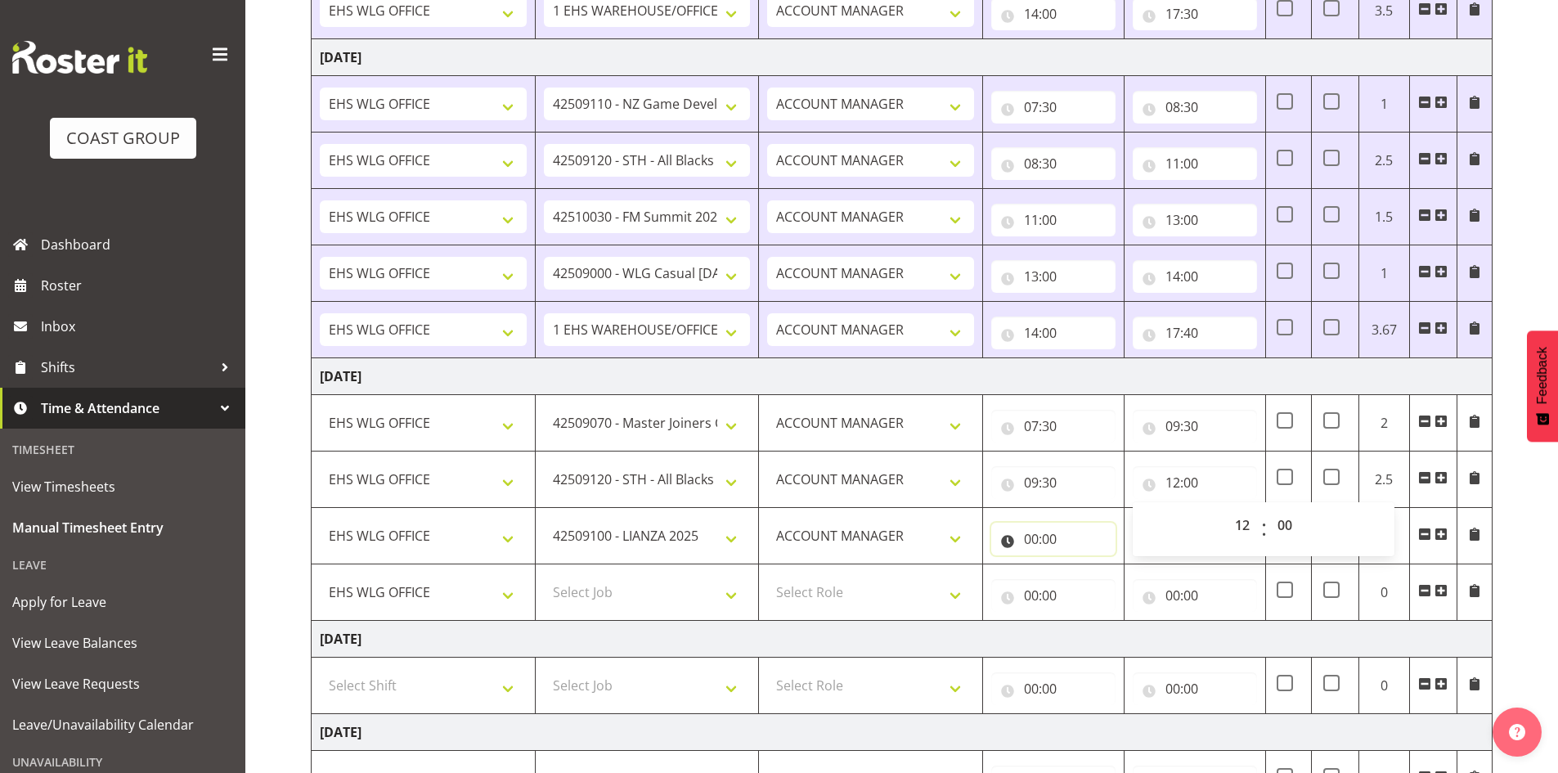
click at [1029, 535] on input "00:00" at bounding box center [1053, 539] width 124 height 33
click at [1105, 577] on select "00 01 02 03 04 05 06 07 08 09 10 11 12 13 14 15 16 17 18 19 20 21 22 23" at bounding box center [1103, 581] width 37 height 33
select select "12"
click at [1085, 565] on select "00 01 02 03 04 05 06 07 08 09 10 11 12 13 14 15 16 17 18 19 20 21 22 23" at bounding box center [1103, 581] width 37 height 33
type input "12:00"
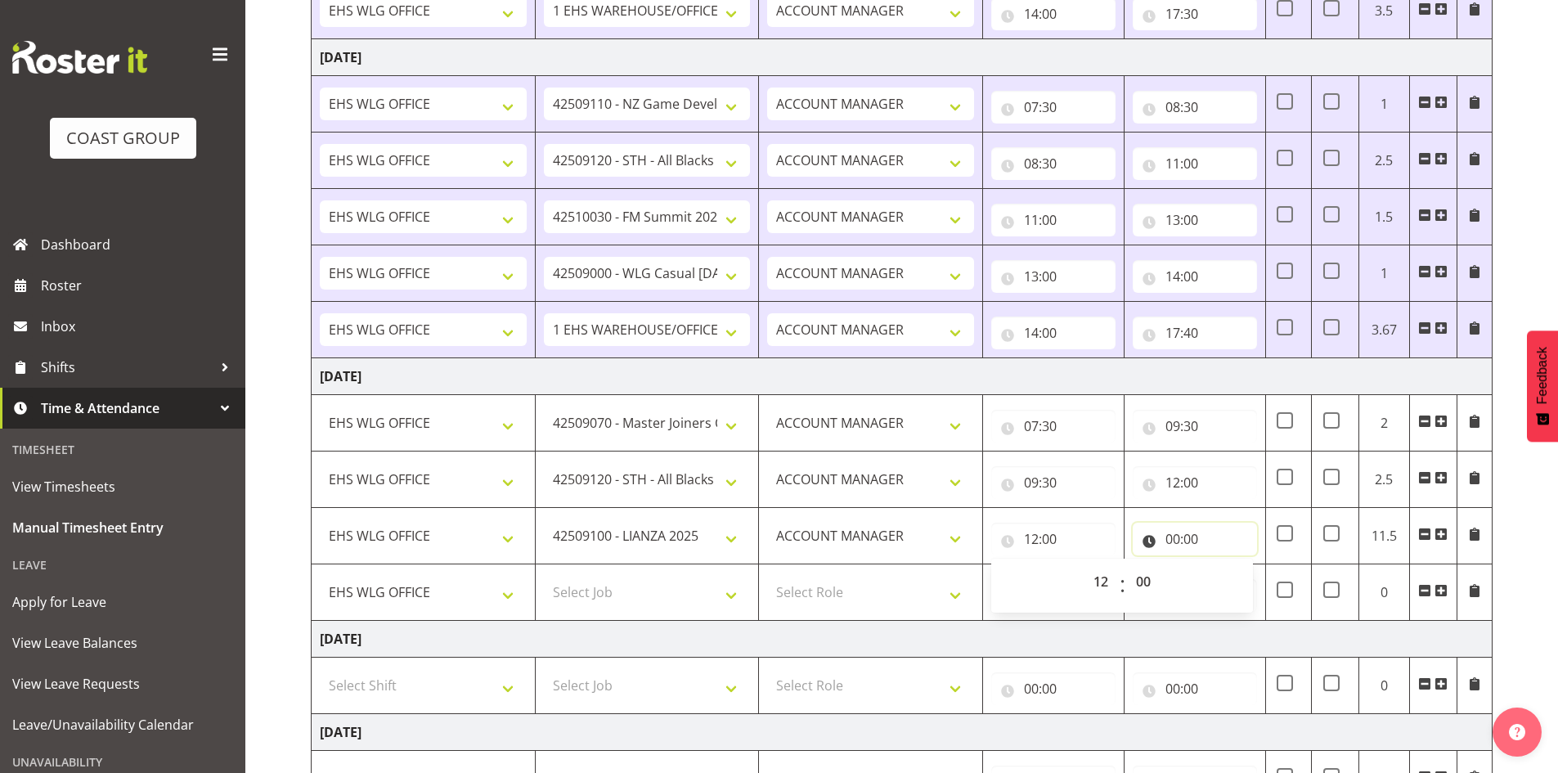
click at [1172, 535] on input "00:00" at bounding box center [1195, 539] width 124 height 33
click at [1238, 581] on select "00 01 02 03 04 05 06 07 08 09 10 11 12 13 14 15 16 17 18 19 20 21 22 23" at bounding box center [1244, 581] width 37 height 33
select select "13"
click at [1226, 565] on select "00 01 02 03 04 05 06 07 08 09 10 11 12 13 14 15 16 17 18 19 20 21 22 23" at bounding box center [1244, 581] width 37 height 33
type input "13:00"
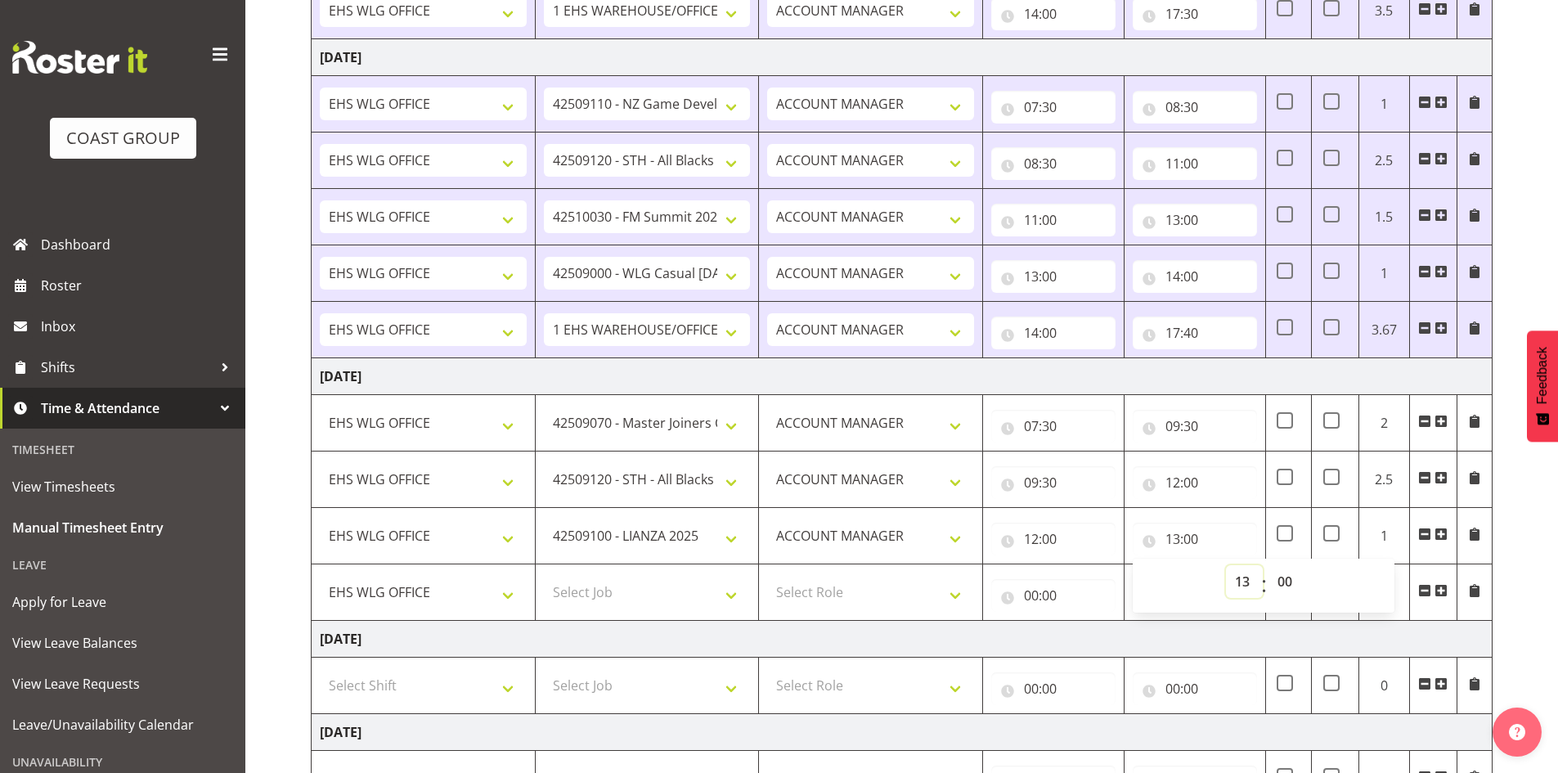
click at [1242, 583] on select "00 01 02 03 04 05 06 07 08 09 10 11 12 13 14 15 16 17 18 19 20 21 22 23" at bounding box center [1244, 581] width 37 height 33
select select "14"
click at [1226, 565] on select "00 01 02 03 04 05 06 07 08 09 10 11 12 13 14 15 16 17 18 19 20 21 22 23" at bounding box center [1244, 581] width 37 height 33
type input "14:00"
click at [743, 597] on select "Select Job 1 Carlton Events 1 [PERSON_NAME][GEOGRAPHIC_DATA] 1 [PERSON_NAME][GE…" at bounding box center [647, 592] width 207 height 33
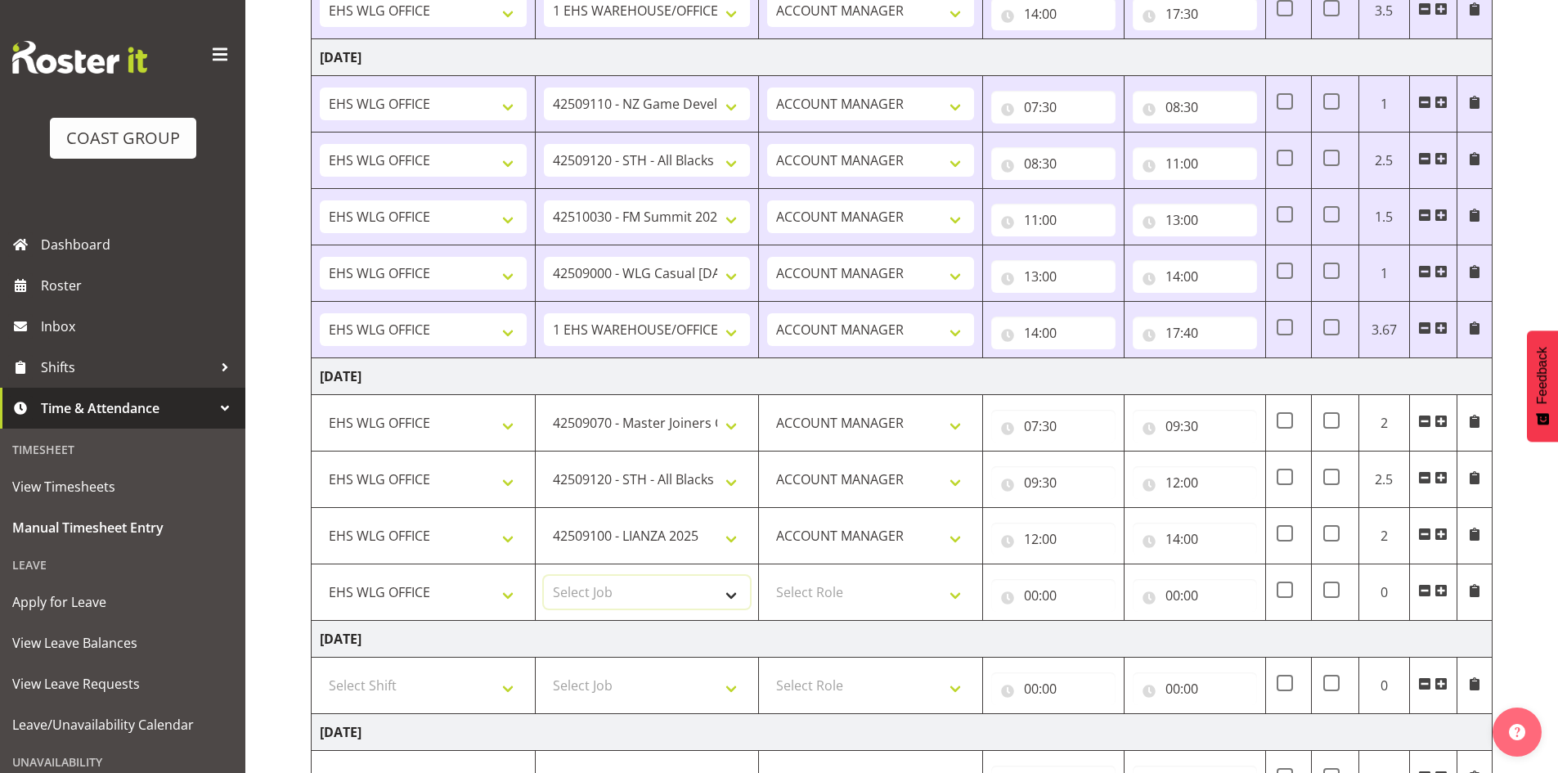
select select "69"
click at [544, 576] on select "Select Job 1 Carlton Events 1 [PERSON_NAME][GEOGRAPHIC_DATA] 1 [PERSON_NAME][GE…" at bounding box center [647, 592] width 207 height 33
click at [963, 595] on select "Select Role EHS WLG OPS ACCOUNT MANAGER" at bounding box center [870, 592] width 207 height 33
select select "197"
click at [767, 576] on select "Select Role EHS WLG OPS ACCOUNT MANAGER" at bounding box center [870, 592] width 207 height 33
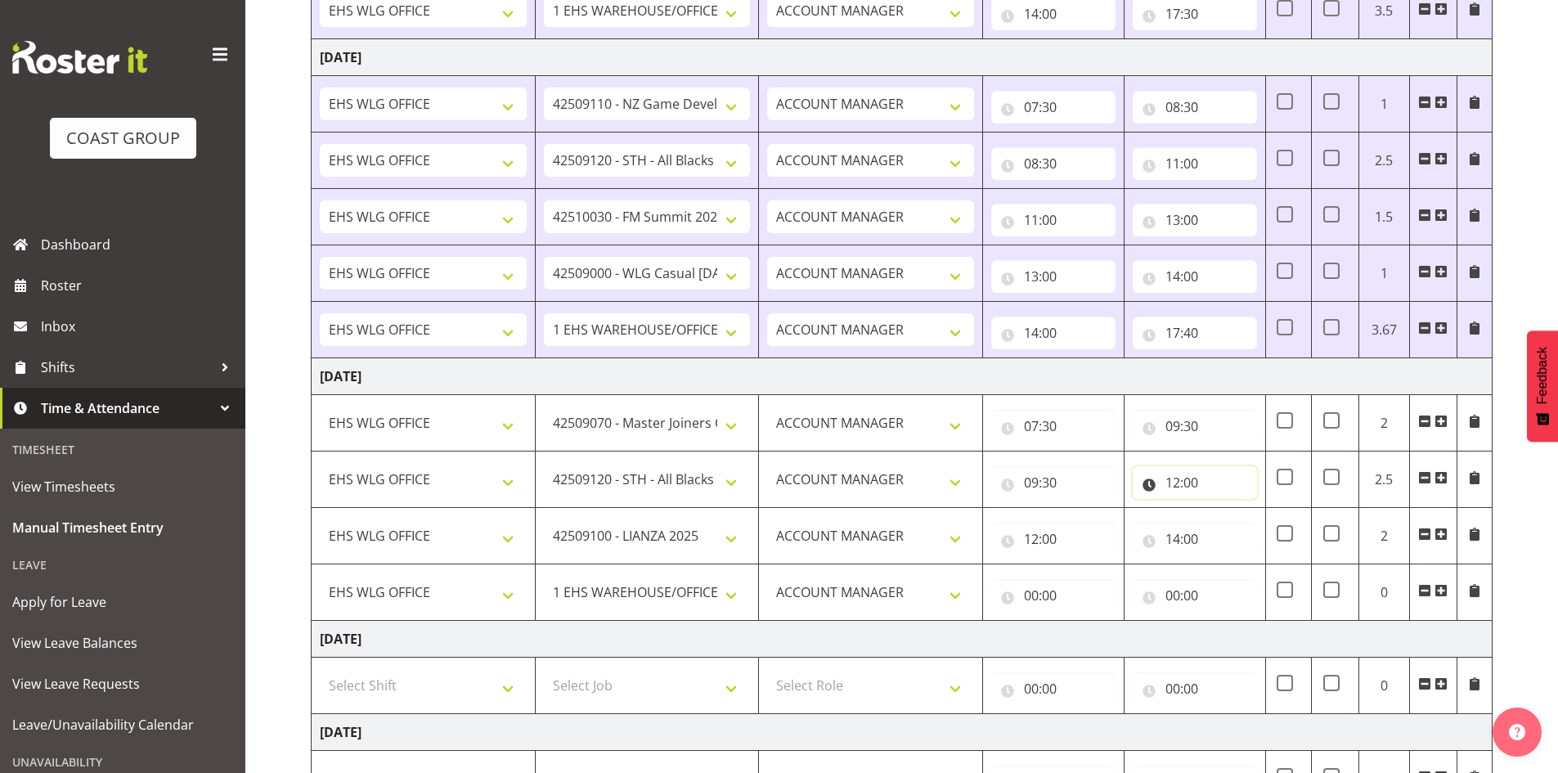
click at [1170, 481] on input "12:00" at bounding box center [1195, 482] width 124 height 33
click at [1252, 528] on select "00 01 02 03 04 05 06 07 08 09 10 11 12 13 14 15 16 17 18 19 20 21 22 23" at bounding box center [1244, 525] width 37 height 33
select select "13"
click at [1226, 509] on select "00 01 02 03 04 05 06 07 08 09 10 11 12 13 14 15 16 17 18 19 20 21 22 23" at bounding box center [1244, 525] width 37 height 33
type input "13:00"
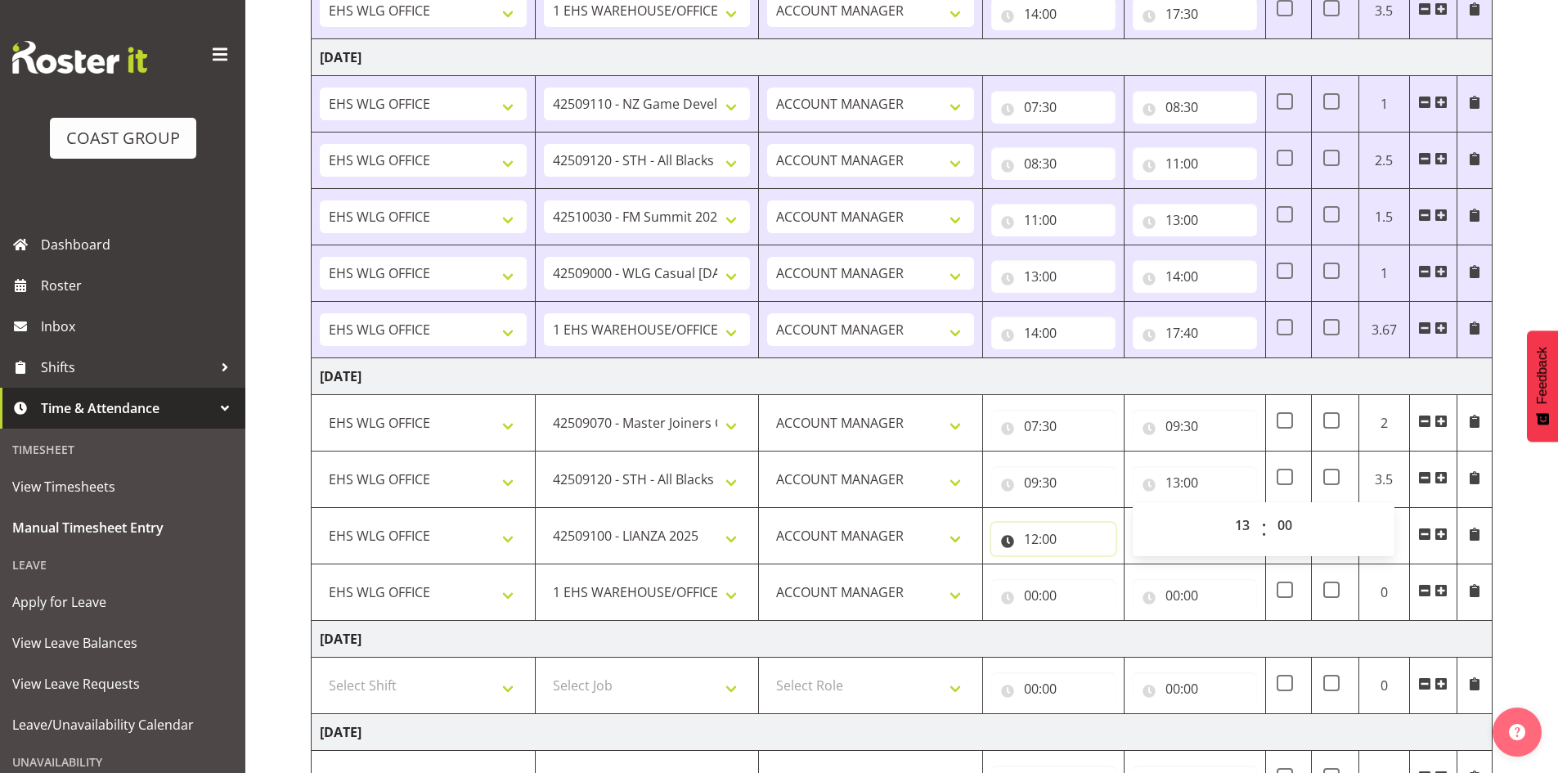
click at [1027, 536] on input "12:00" at bounding box center [1053, 539] width 124 height 33
click at [1096, 579] on select "00 01 02 03 04 05 06 07 08 09 10 11 12 13 14 15 16 17 18 19 20 21 22 23" at bounding box center [1103, 581] width 37 height 33
select select "13"
click at [1085, 565] on select "00 01 02 03 04 05 06 07 08 09 10 11 12 13 14 15 16 17 18 19 20 21 22 23" at bounding box center [1103, 581] width 37 height 33
type input "13:00"
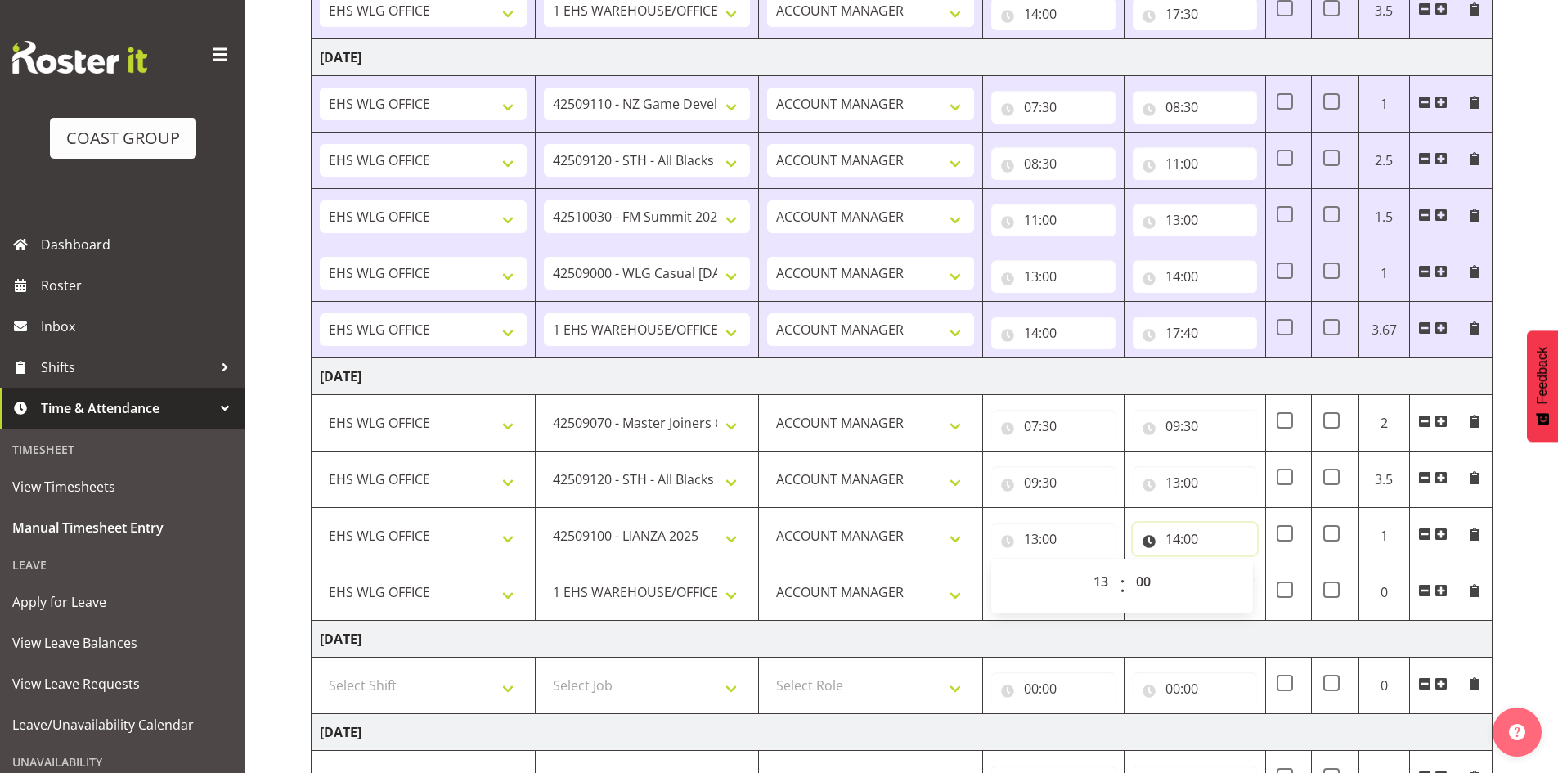
click at [1170, 537] on input "14:00" at bounding box center [1195, 539] width 124 height 33
click at [1242, 577] on select "00 01 02 03 04 05 06 07 08 09 10 11 12 13 14 15 16 17 18 19 20 21 22 23" at bounding box center [1244, 581] width 37 height 33
select select "15"
click at [1226, 565] on select "00 01 02 03 04 05 06 07 08 09 10 11 12 13 14 15 16 17 18 19 20 21 22 23" at bounding box center [1244, 581] width 37 height 33
type input "15:00"
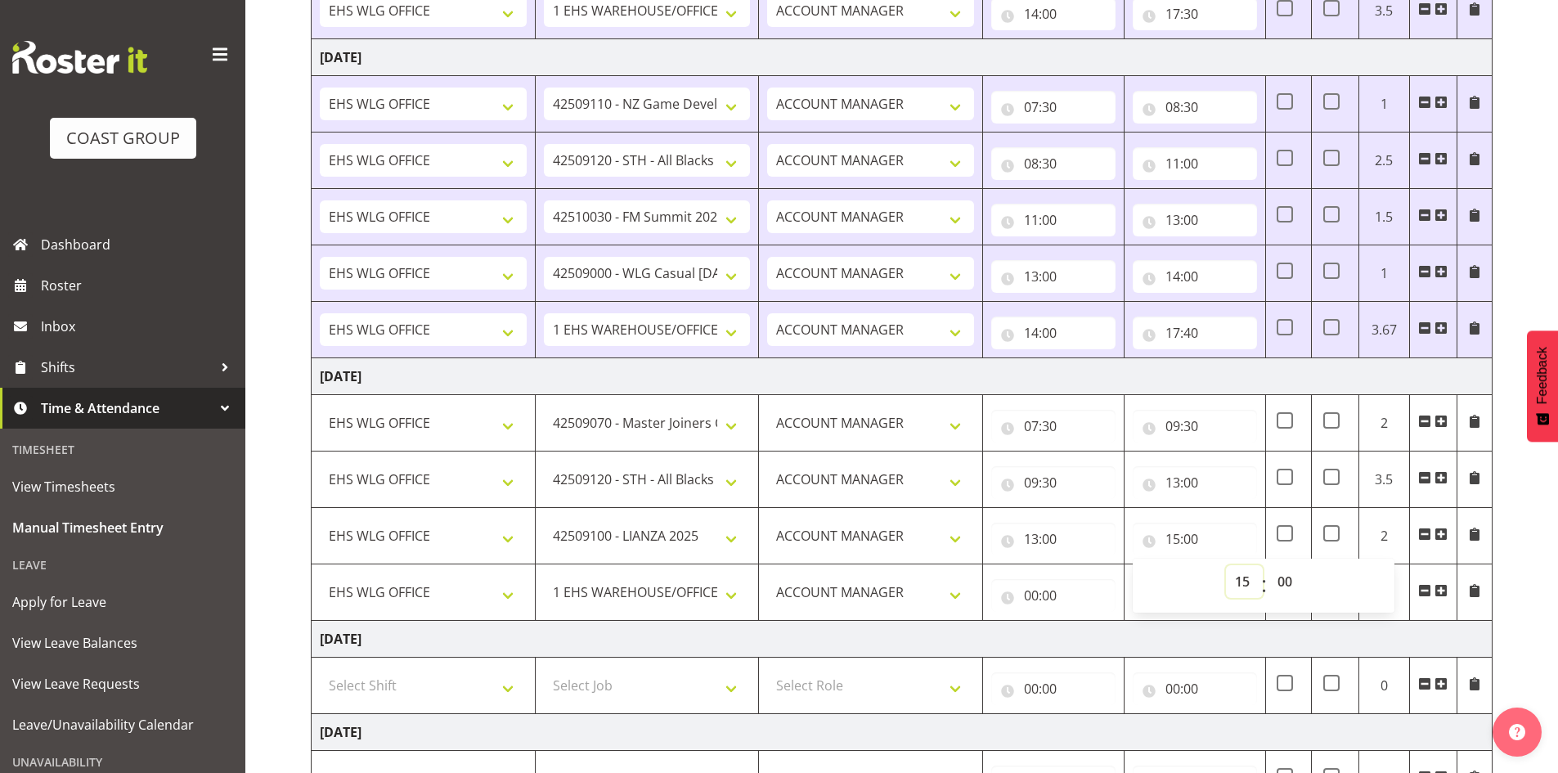
click at [1245, 578] on select "00 01 02 03 04 05 06 07 08 09 10 11 12 13 14 15 16 17 18 19 20 21 22 23" at bounding box center [1244, 581] width 37 height 33
click at [1090, 593] on input "00:00" at bounding box center [1053, 595] width 124 height 33
click at [1031, 588] on input "00:00" at bounding box center [1053, 595] width 124 height 33
click at [1035, 589] on input "00:00" at bounding box center [1053, 595] width 124 height 33
click at [1106, 636] on select "00 01 02 03 04 05 06 07 08 09 10 11 12 13 14 15 16 17 18 19 20 21 22 23" at bounding box center [1103, 638] width 37 height 33
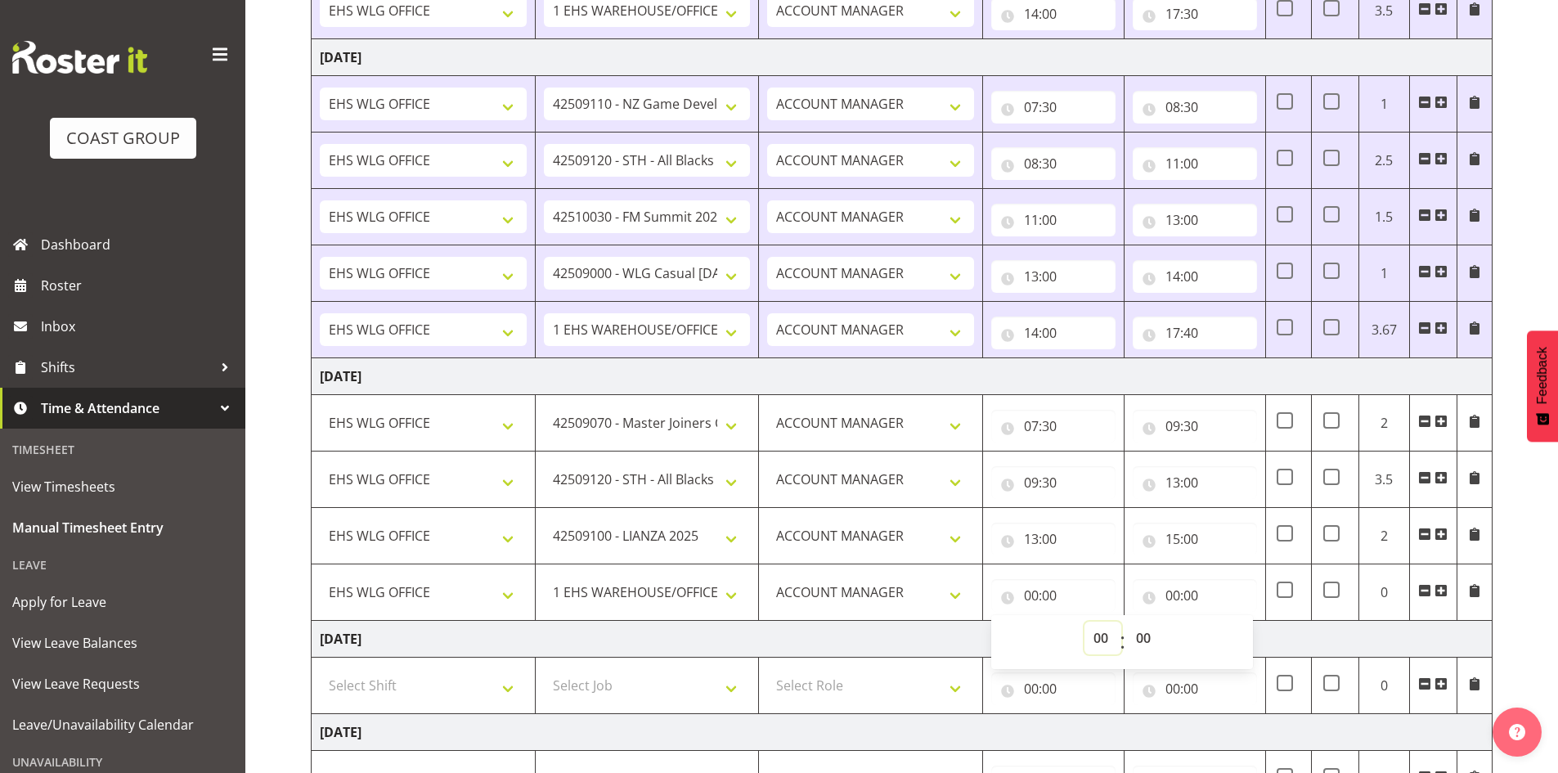
select select "15"
click at [1085, 622] on select "00 01 02 03 04 05 06 07 08 09 10 11 12 13 14 15 16 17 18 19 20 21 22 23" at bounding box center [1103, 638] width 37 height 33
type input "15:00"
click at [1175, 598] on input "00:00" at bounding box center [1195, 595] width 124 height 33
click at [1246, 636] on select "00 01 02 03 04 05 06 07 08 09 10 11 12 13 14 15 16 17 18 19 20 21 22 23" at bounding box center [1244, 638] width 37 height 33
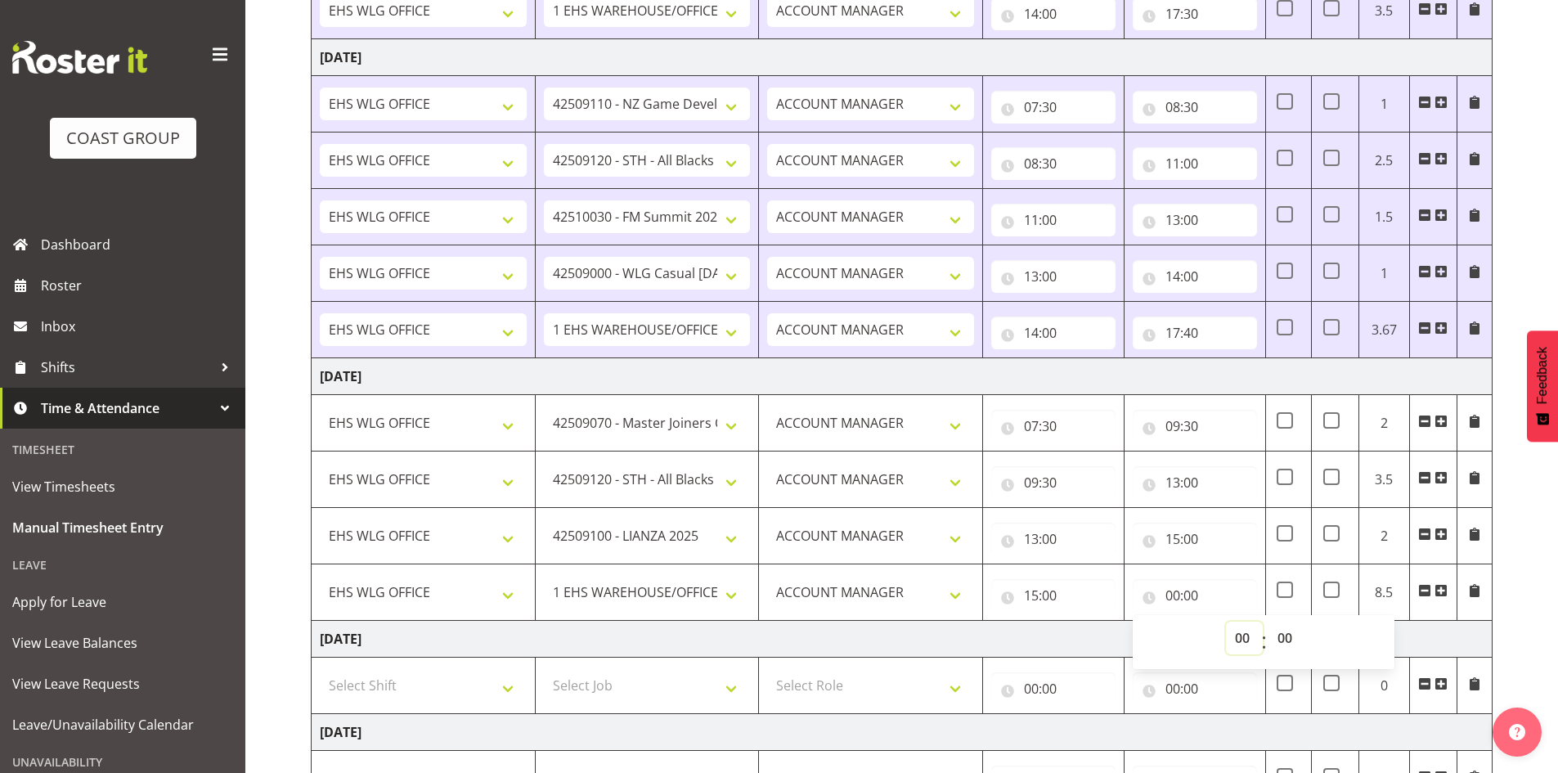
select select "16"
click at [1226, 622] on select "00 01 02 03 04 05 06 07 08 09 10 11 12 13 14 15 16 17 18 19 20 21 22 23" at bounding box center [1244, 638] width 37 height 33
type input "16:00"
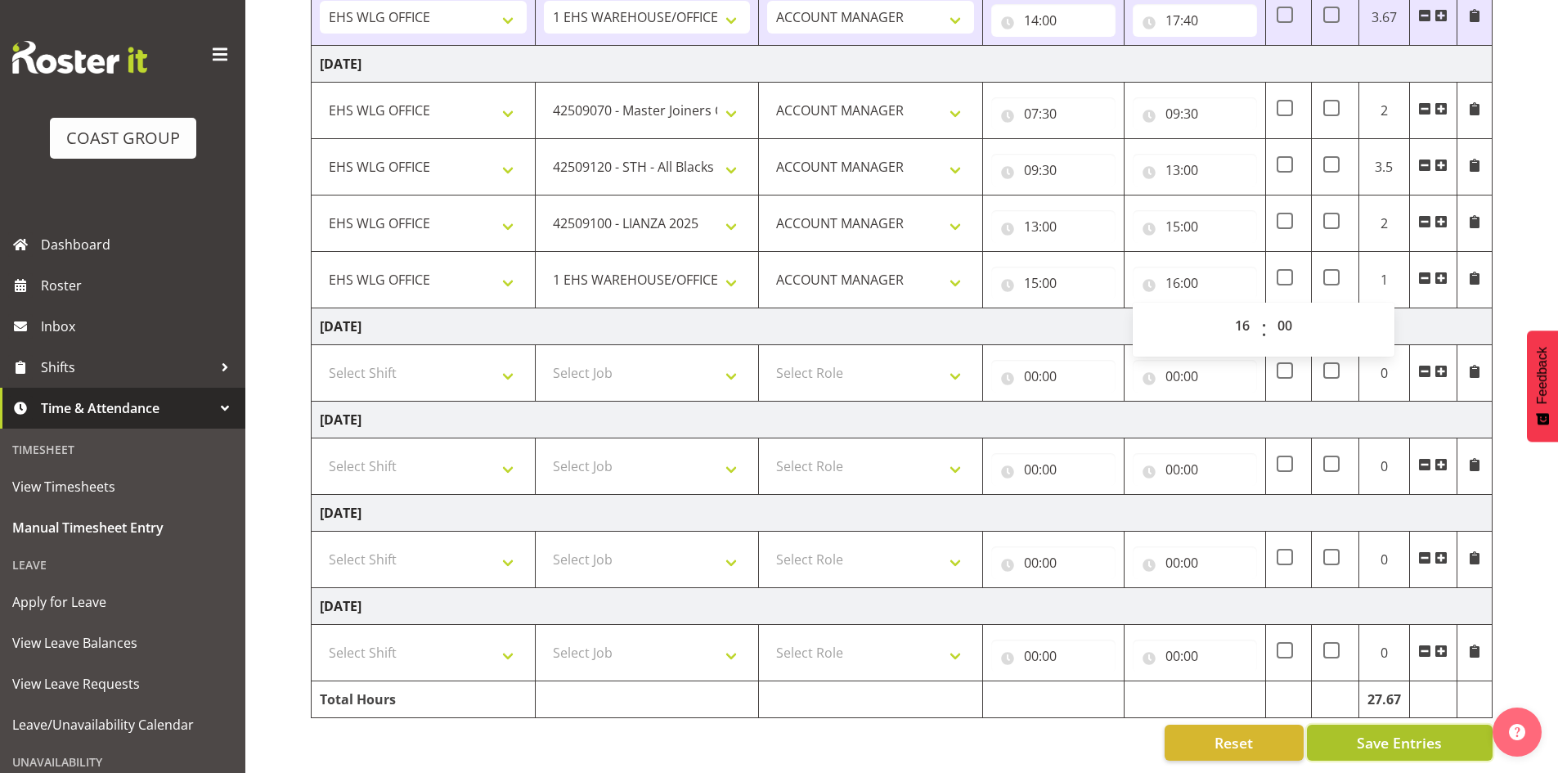
click at [1411, 732] on span "Save Entries" at bounding box center [1399, 742] width 85 height 21
